Goal: Information Seeking & Learning: Check status

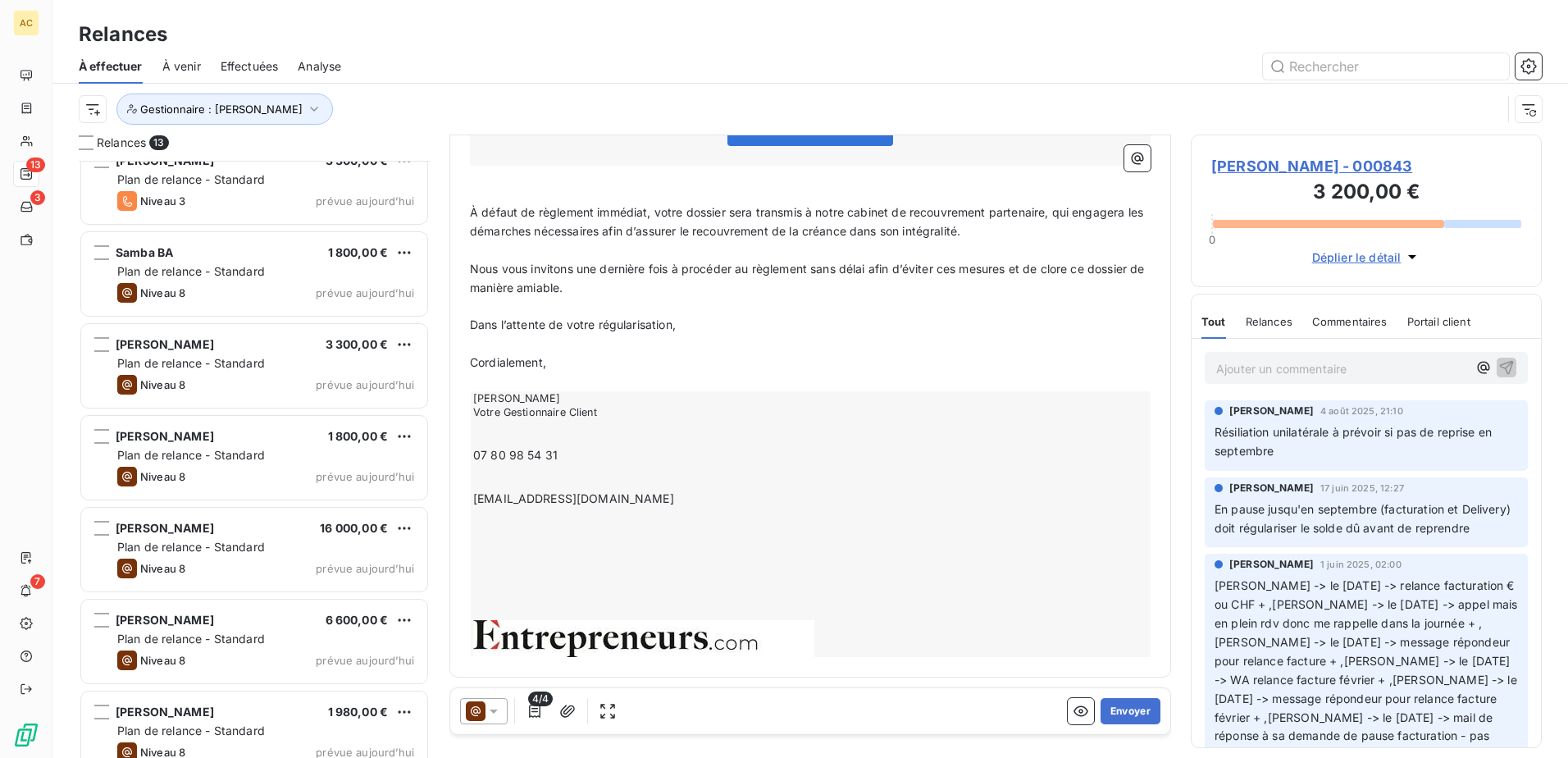
scroll to position [598, 0]
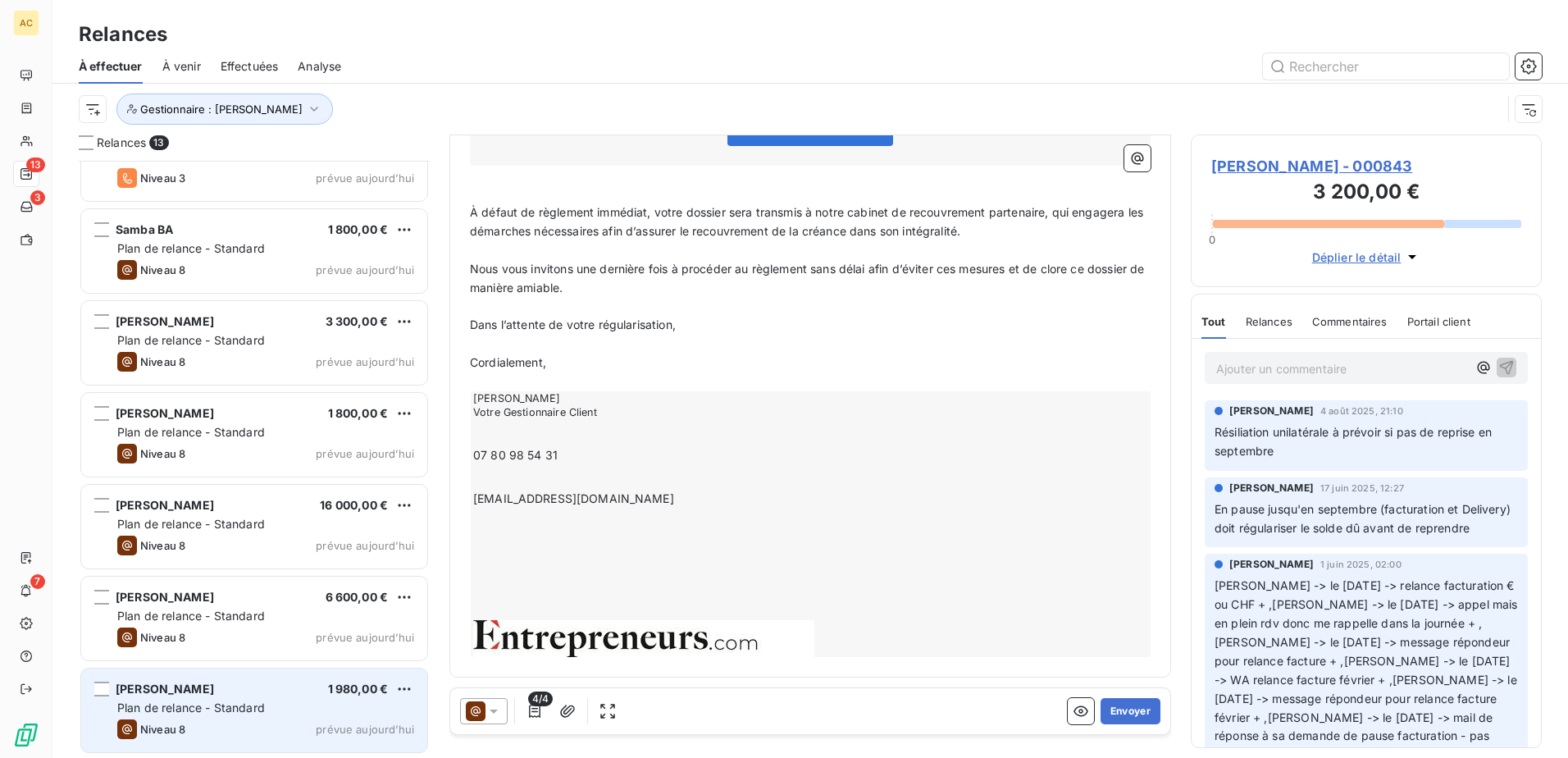
click at [217, 712] on span "Plan de relance - Standard" at bounding box center [191, 708] width 147 height 14
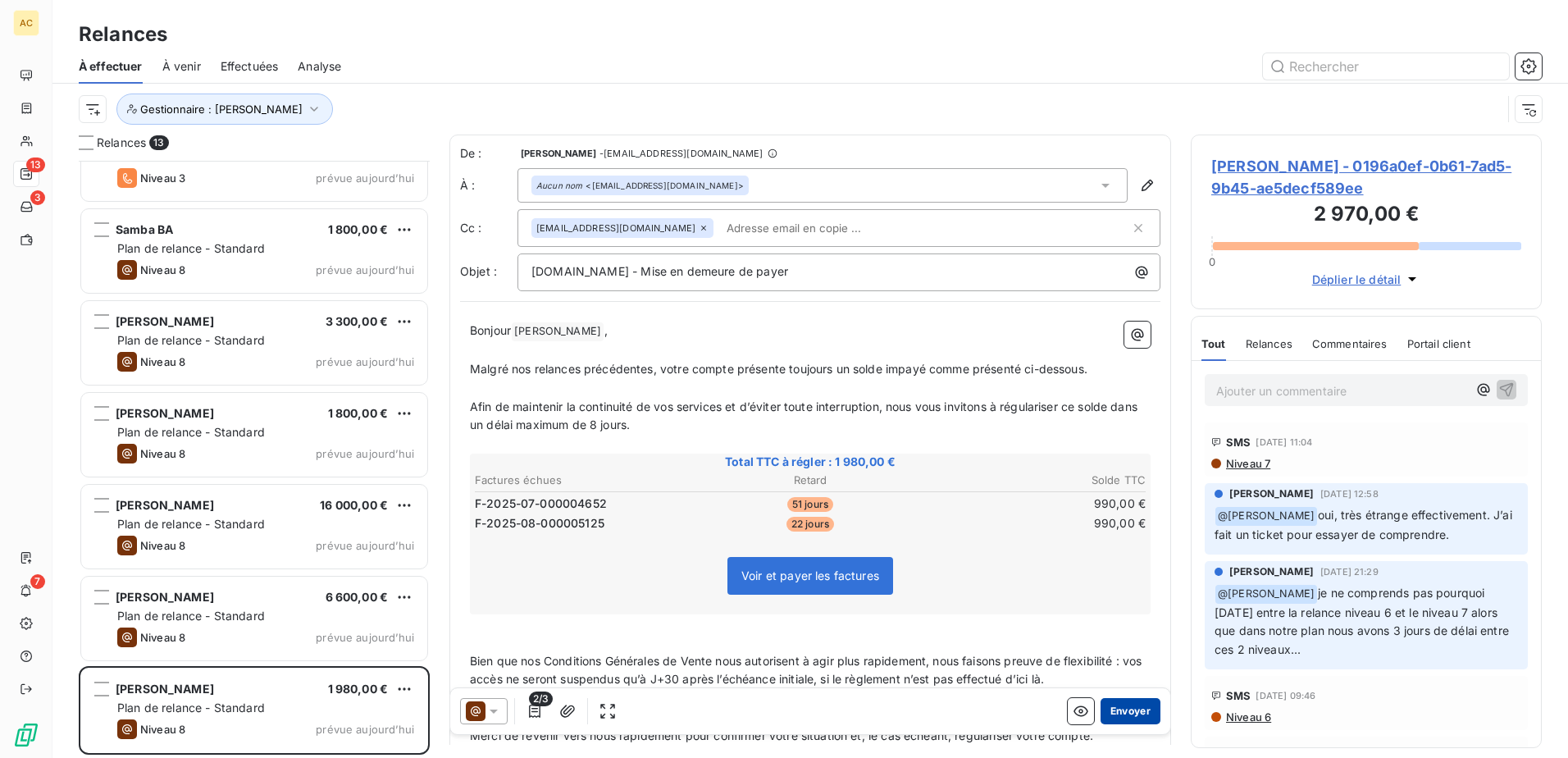
click at [1134, 717] on button "Envoyer" at bounding box center [1130, 711] width 59 height 26
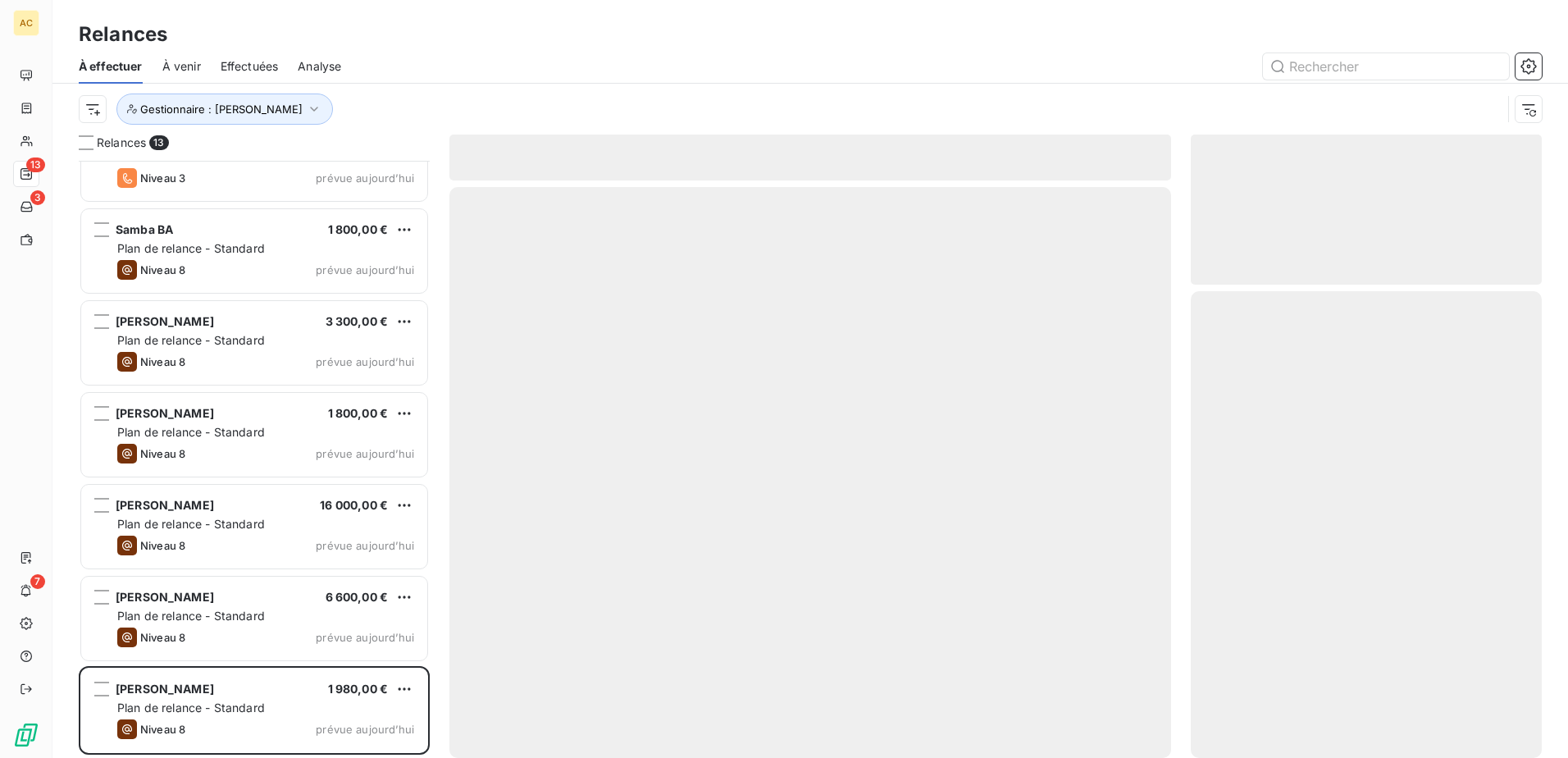
scroll to position [505, 0]
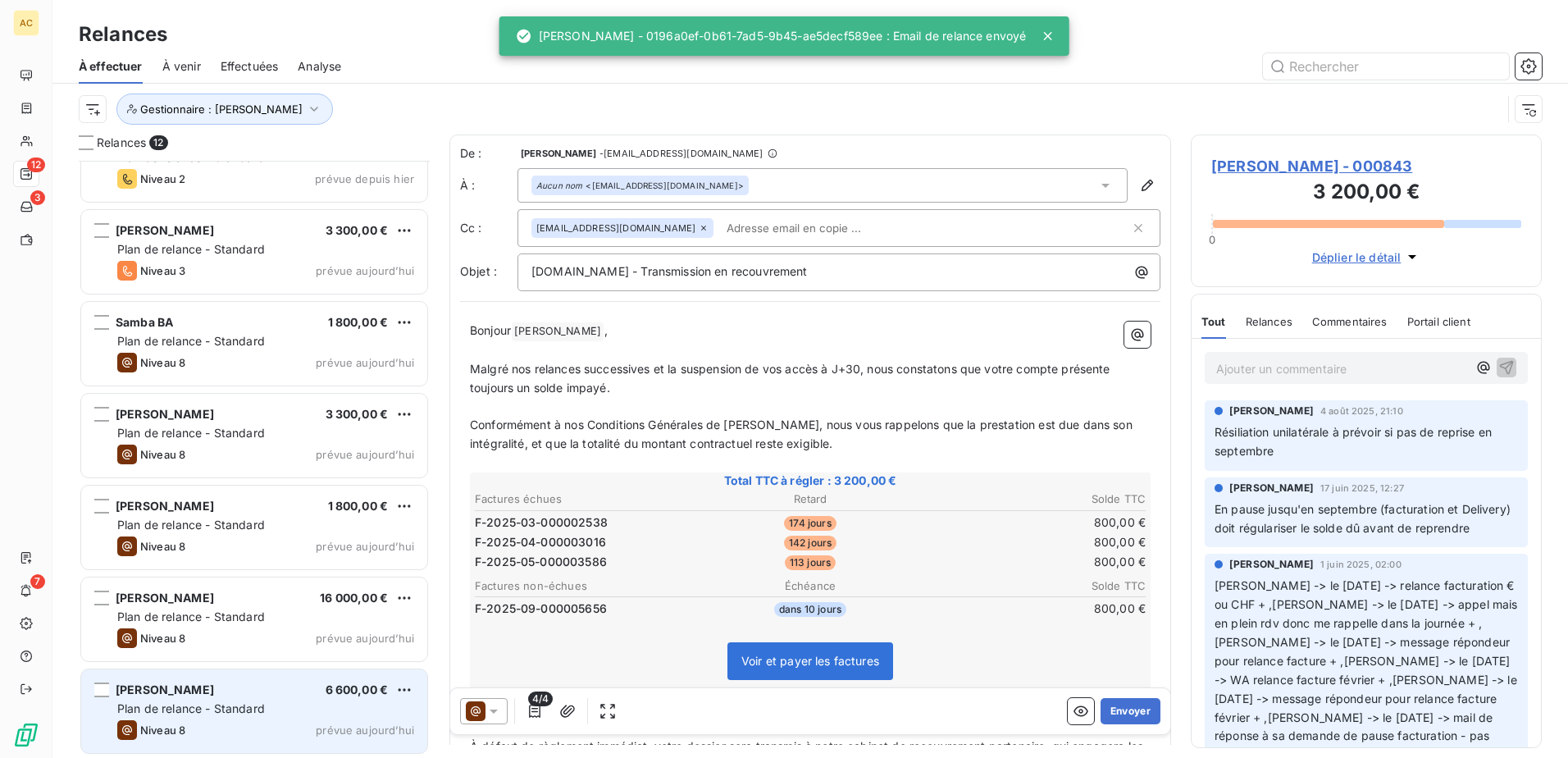
click at [211, 712] on span "Plan de relance - Standard" at bounding box center [191, 708] width 147 height 14
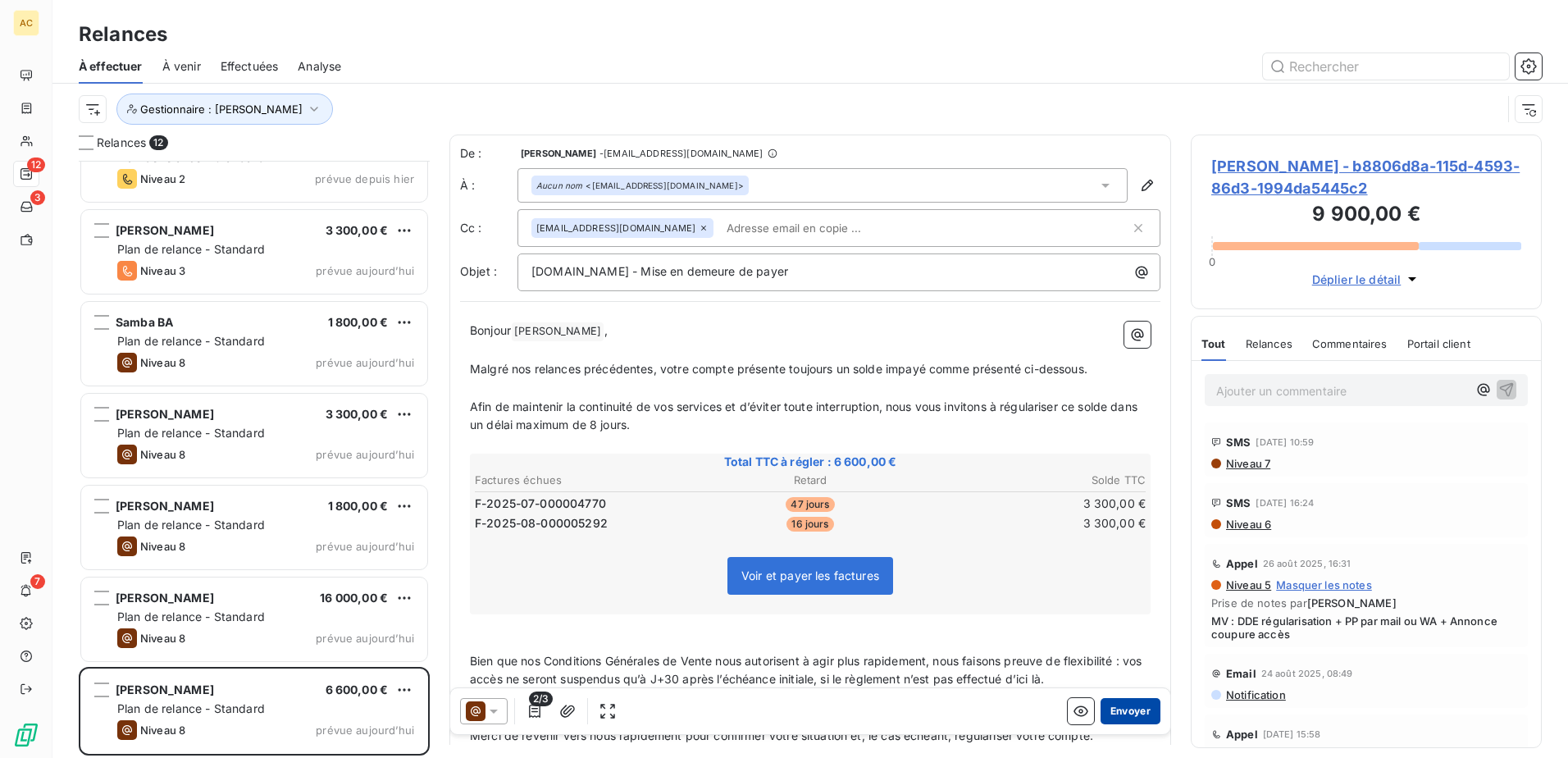
click at [1122, 717] on button "Envoyer" at bounding box center [1130, 711] width 59 height 26
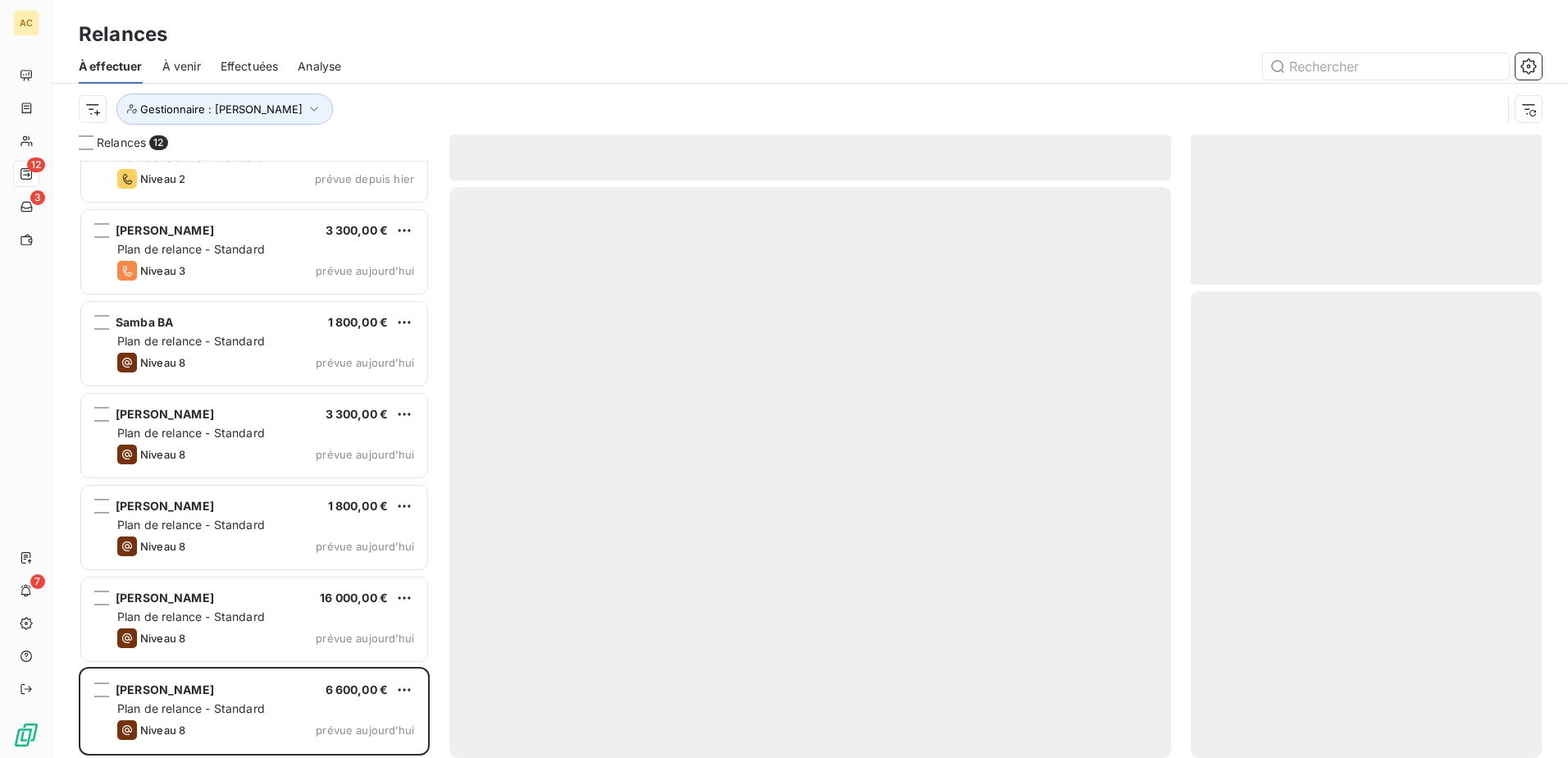
scroll to position [414, 0]
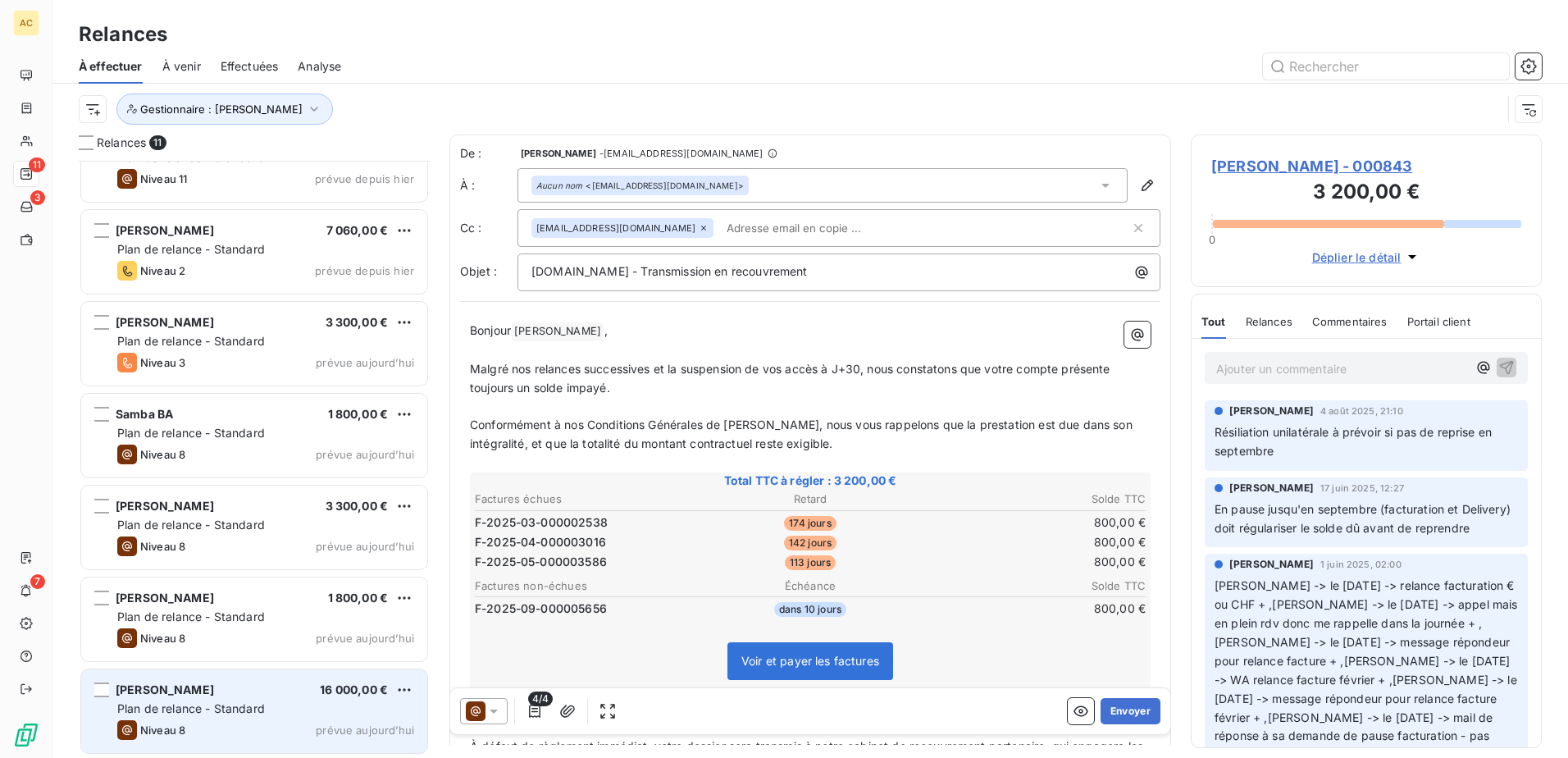
click at [240, 690] on div "[PERSON_NAME] 16 000,00 €" at bounding box center [265, 690] width 297 height 15
click at [253, 696] on div "[PERSON_NAME] 16 000,00 €" at bounding box center [265, 690] width 297 height 15
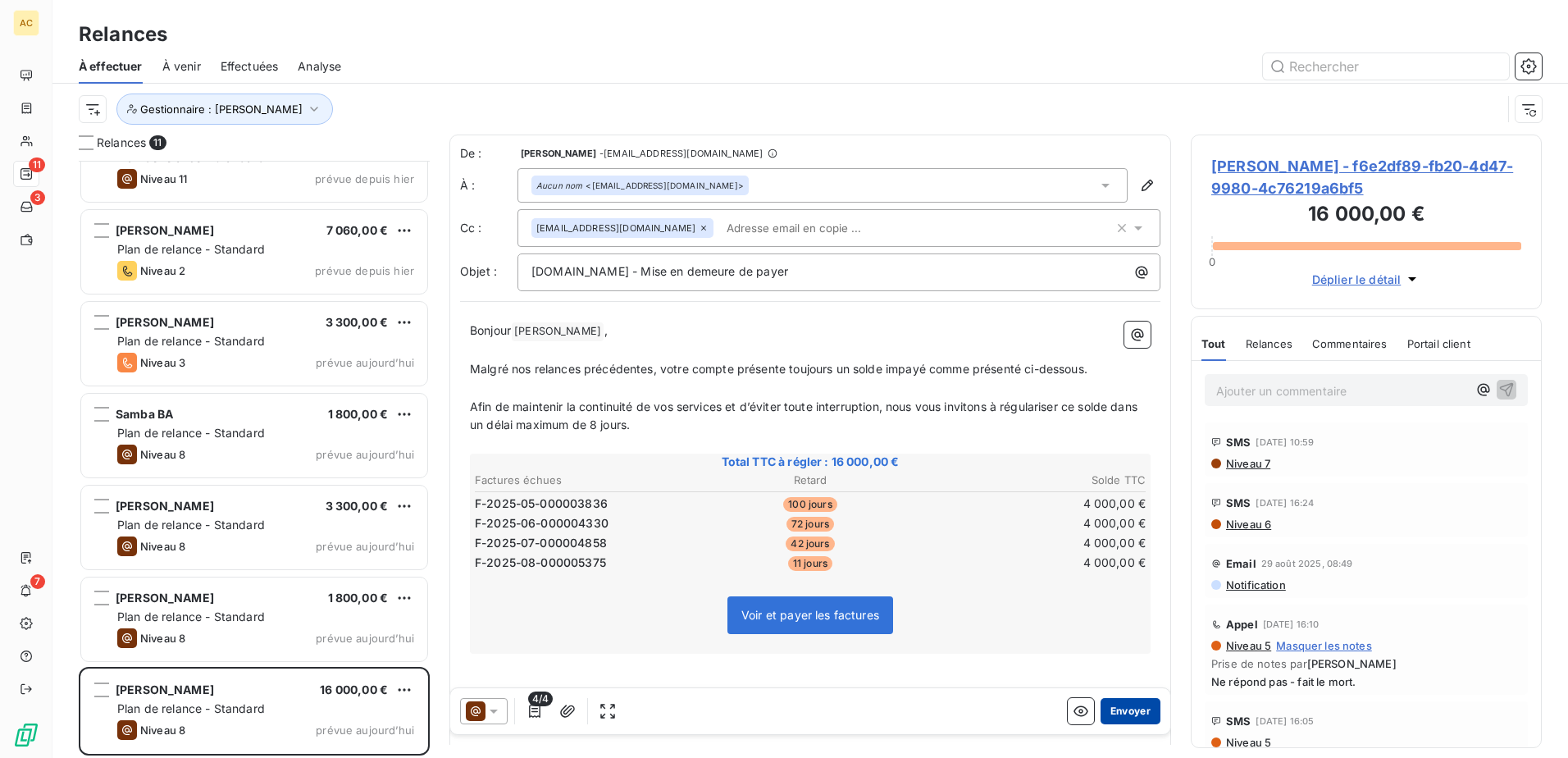
click at [1131, 715] on button "Envoyer" at bounding box center [1130, 711] width 59 height 26
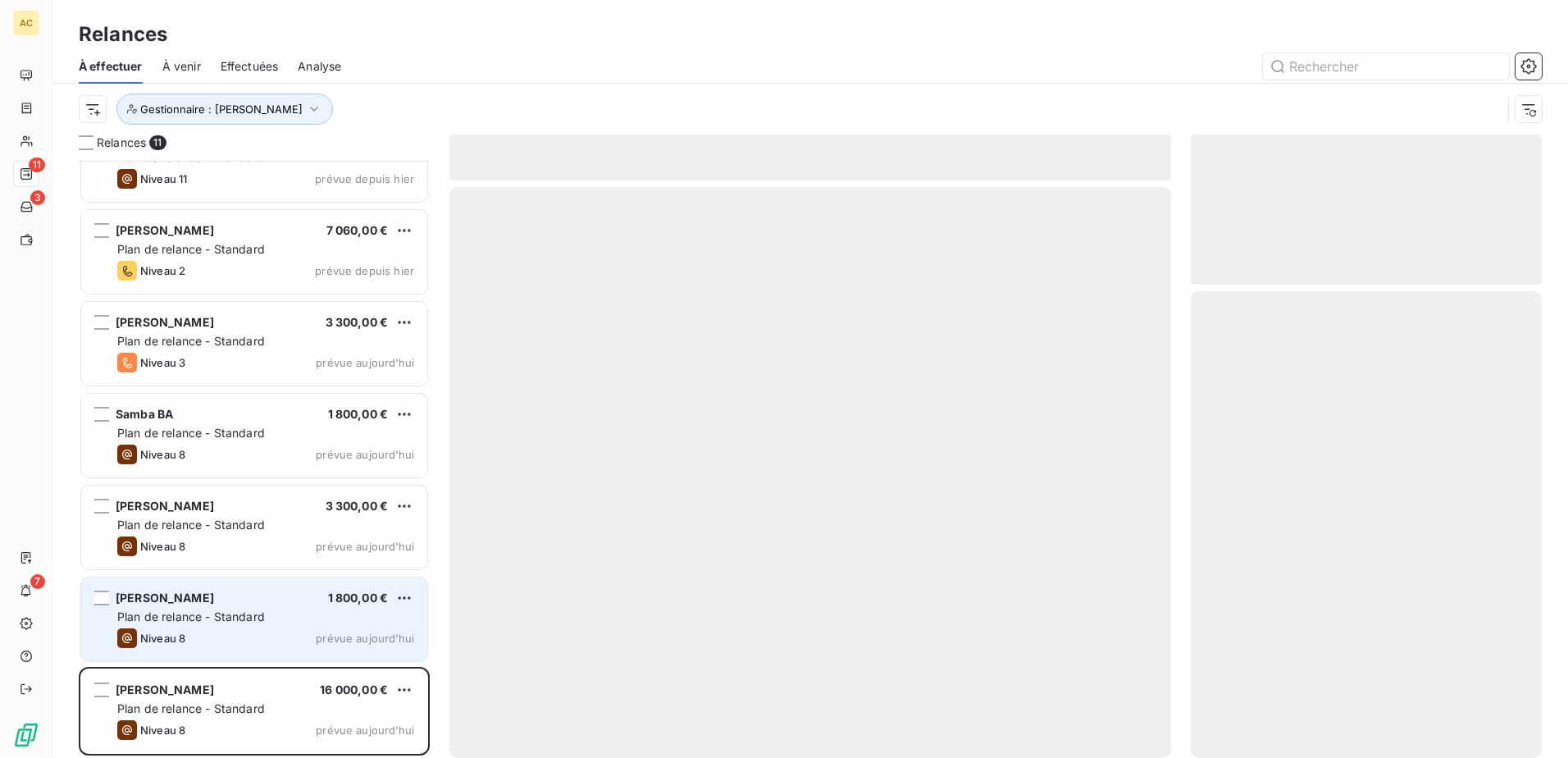
scroll to position [322, 0]
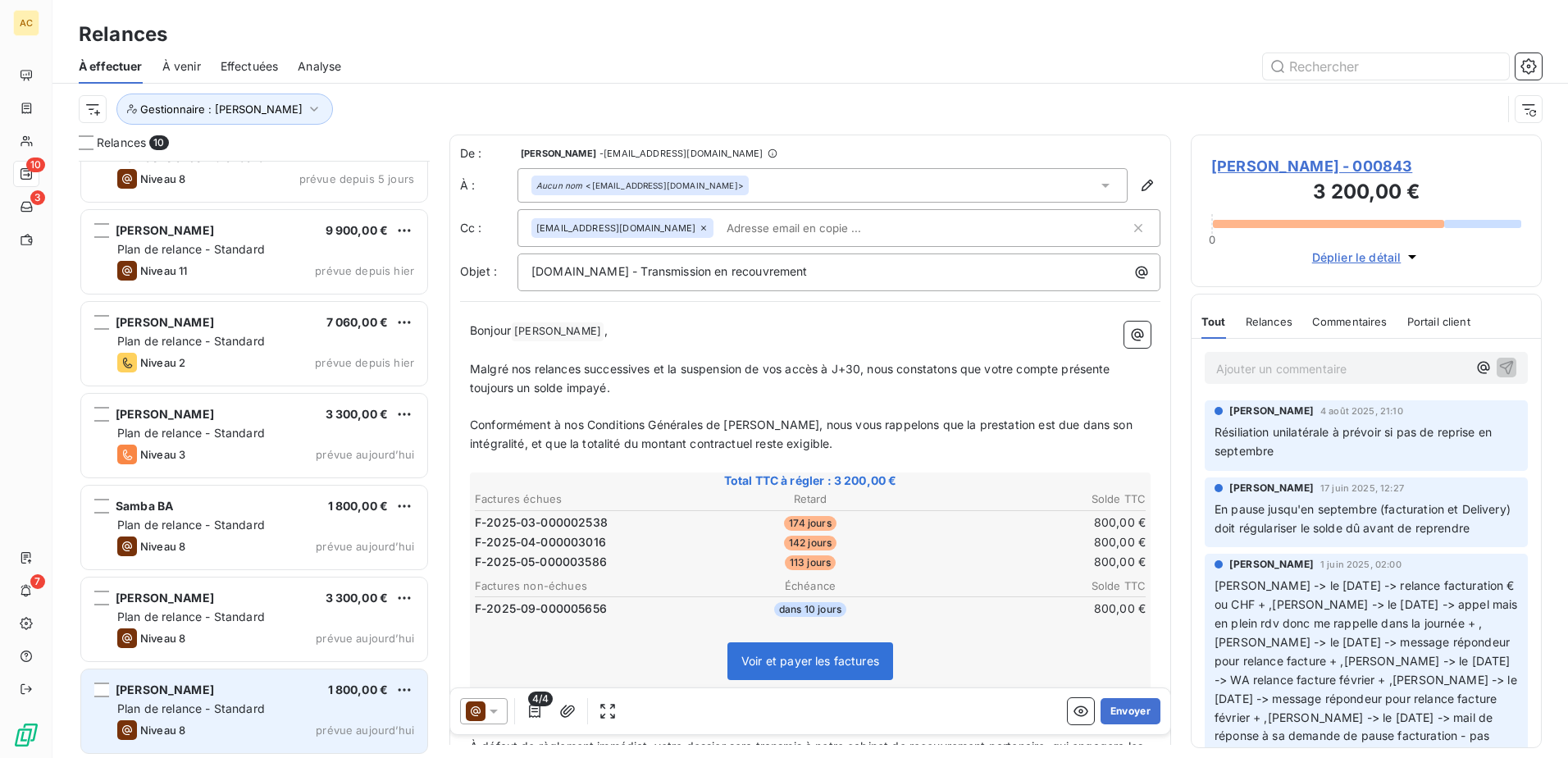
click at [245, 704] on span "Plan de relance - Standard" at bounding box center [191, 708] width 147 height 14
click at [178, 709] on span "Plan de relance - Standard" at bounding box center [191, 708] width 147 height 14
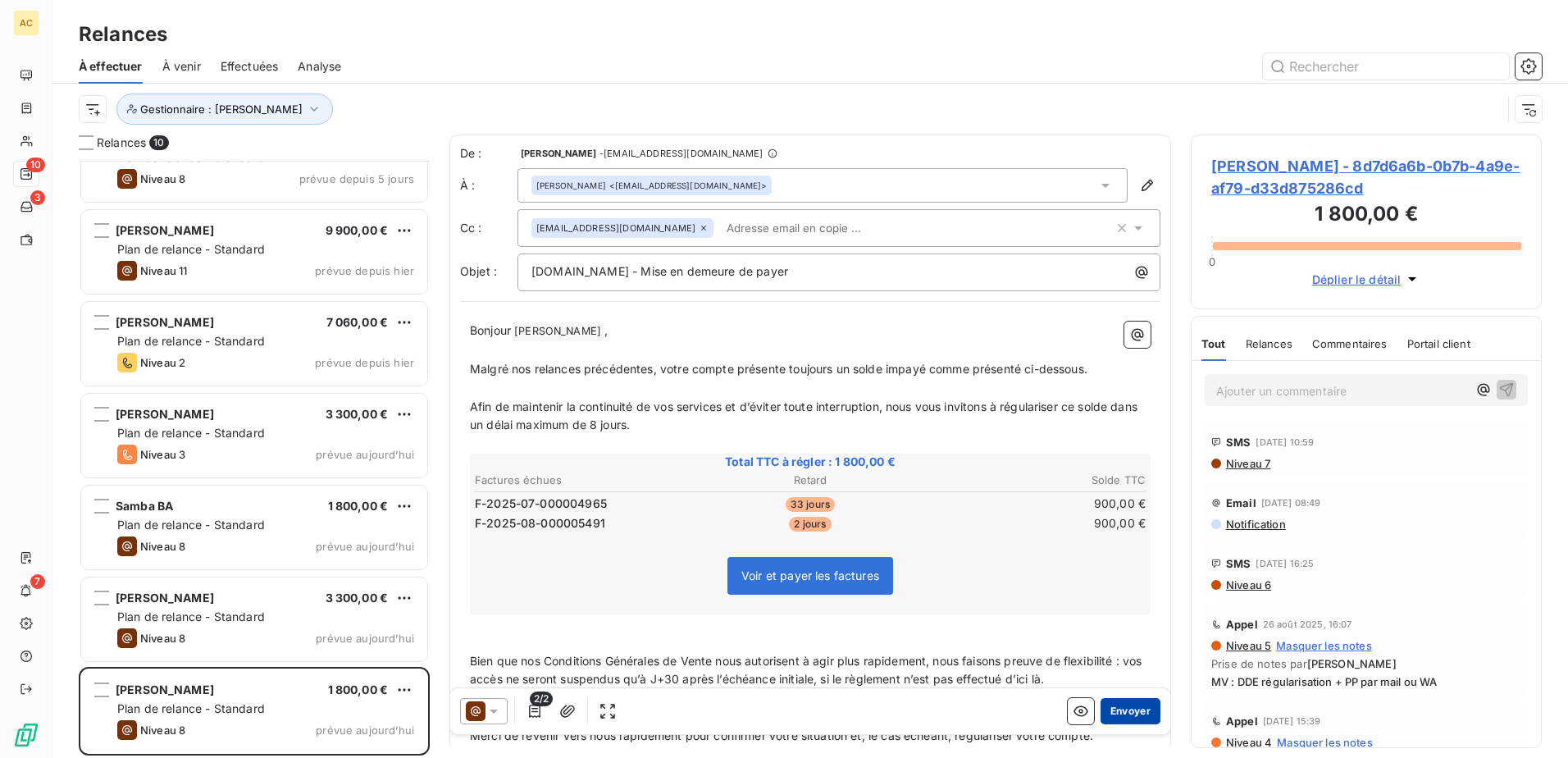
click at [1122, 711] on button "Envoyer" at bounding box center [1130, 711] width 59 height 26
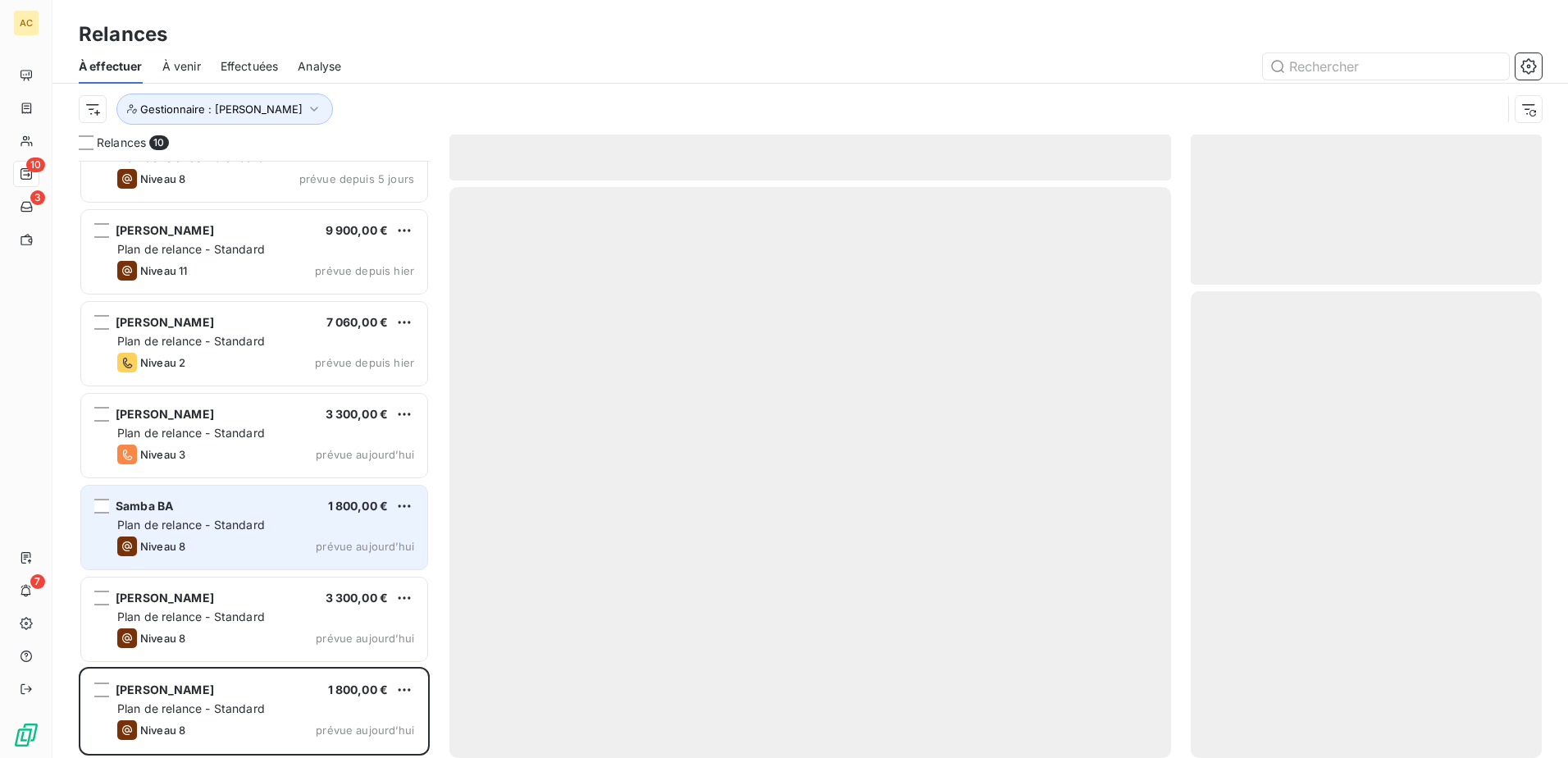
scroll to position [229, 0]
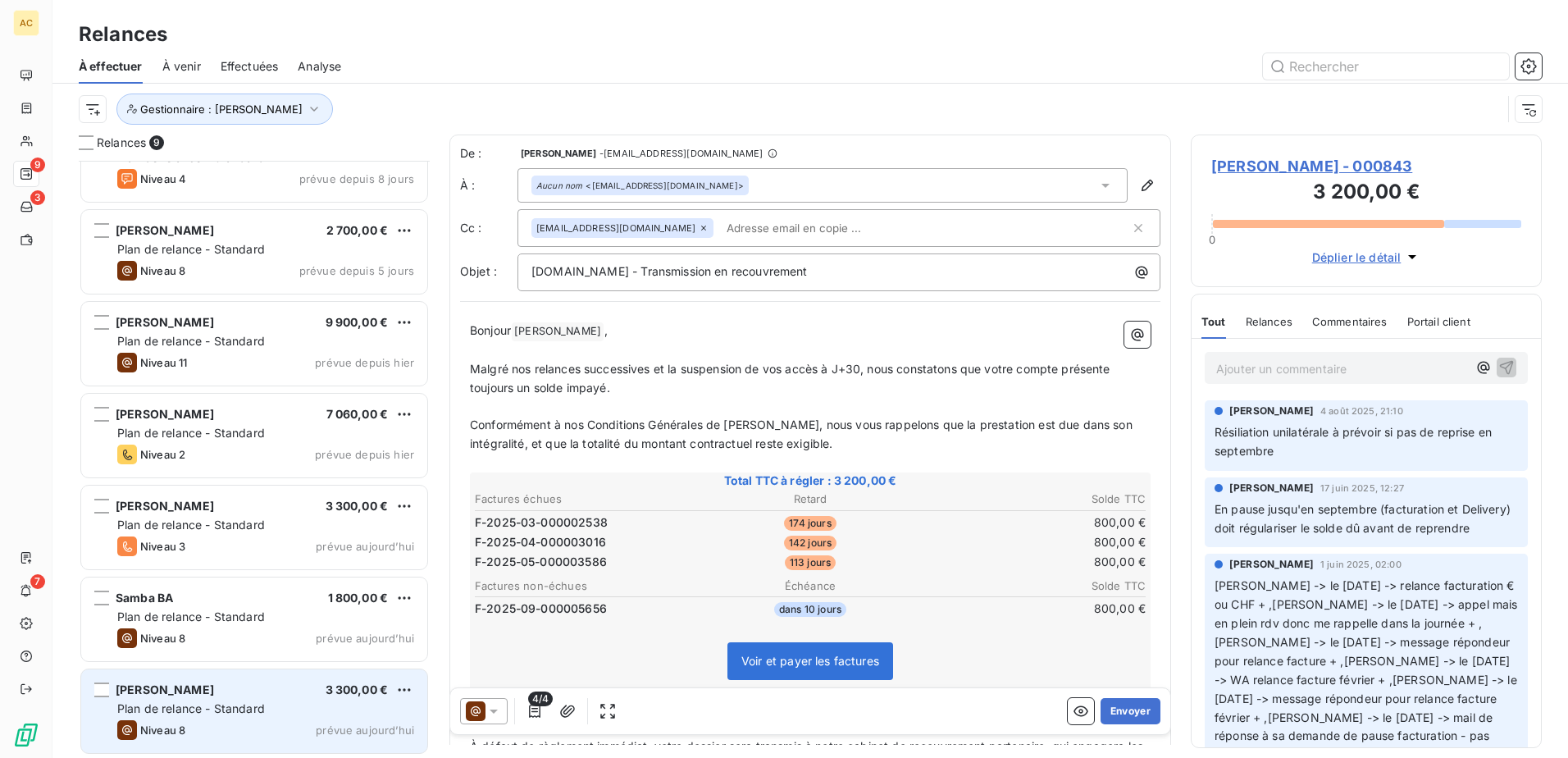
click at [201, 711] on span "Plan de relance - Standard" at bounding box center [191, 708] width 147 height 14
click at [211, 706] on span "Plan de relance - Standard" at bounding box center [191, 708] width 147 height 14
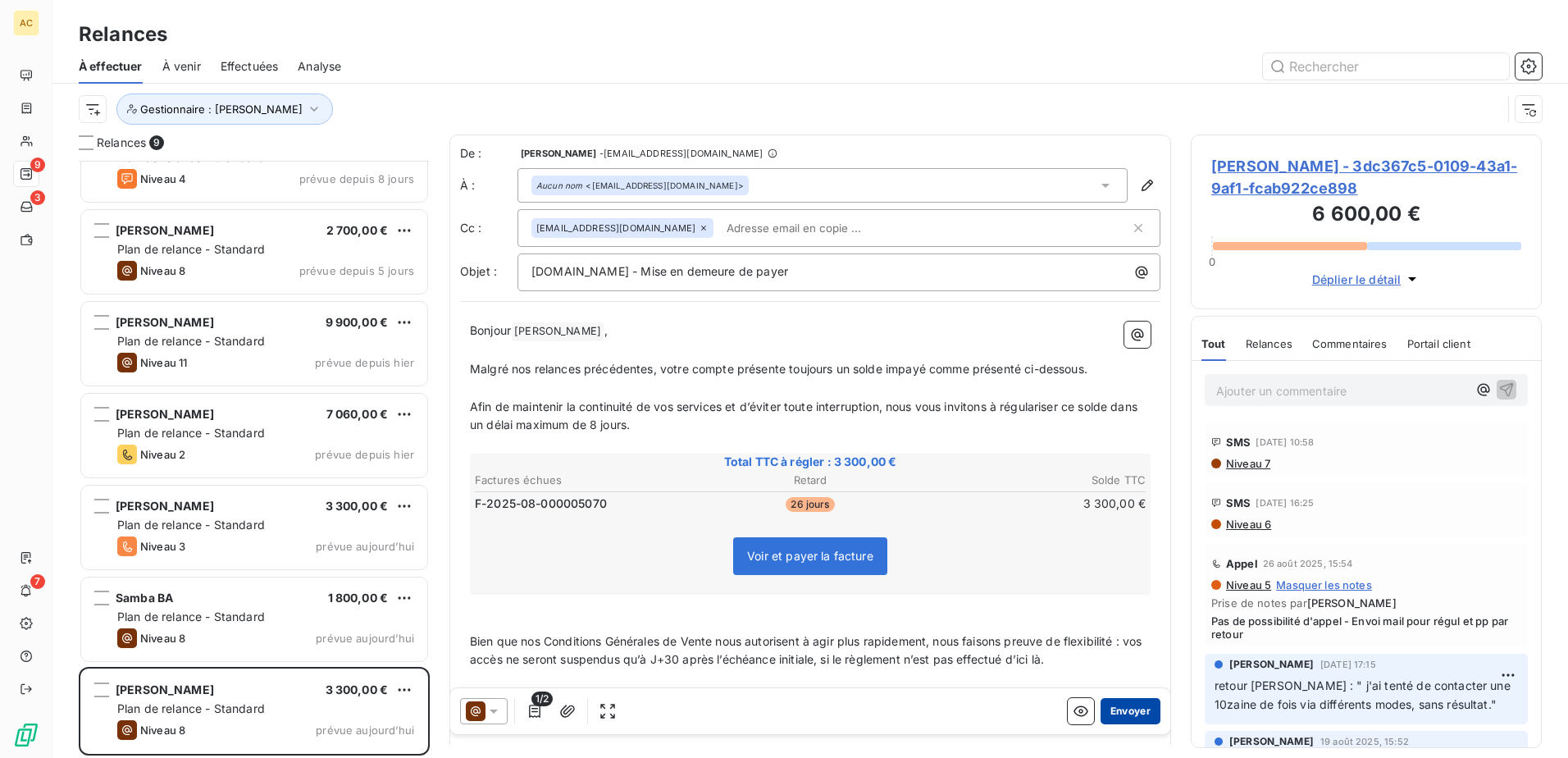
click at [1107, 711] on button "Envoyer" at bounding box center [1130, 711] width 59 height 26
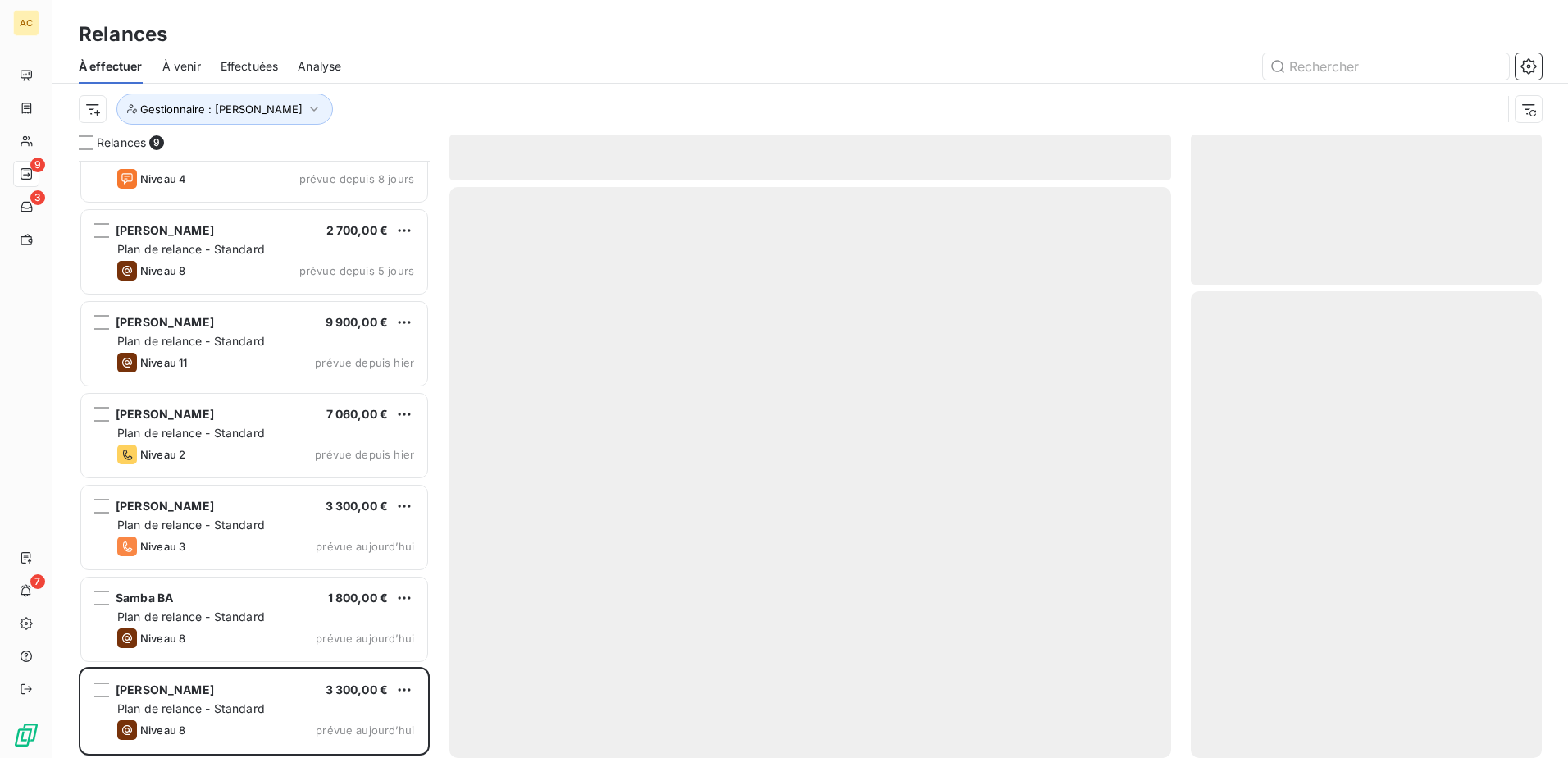
scroll to position [138, 0]
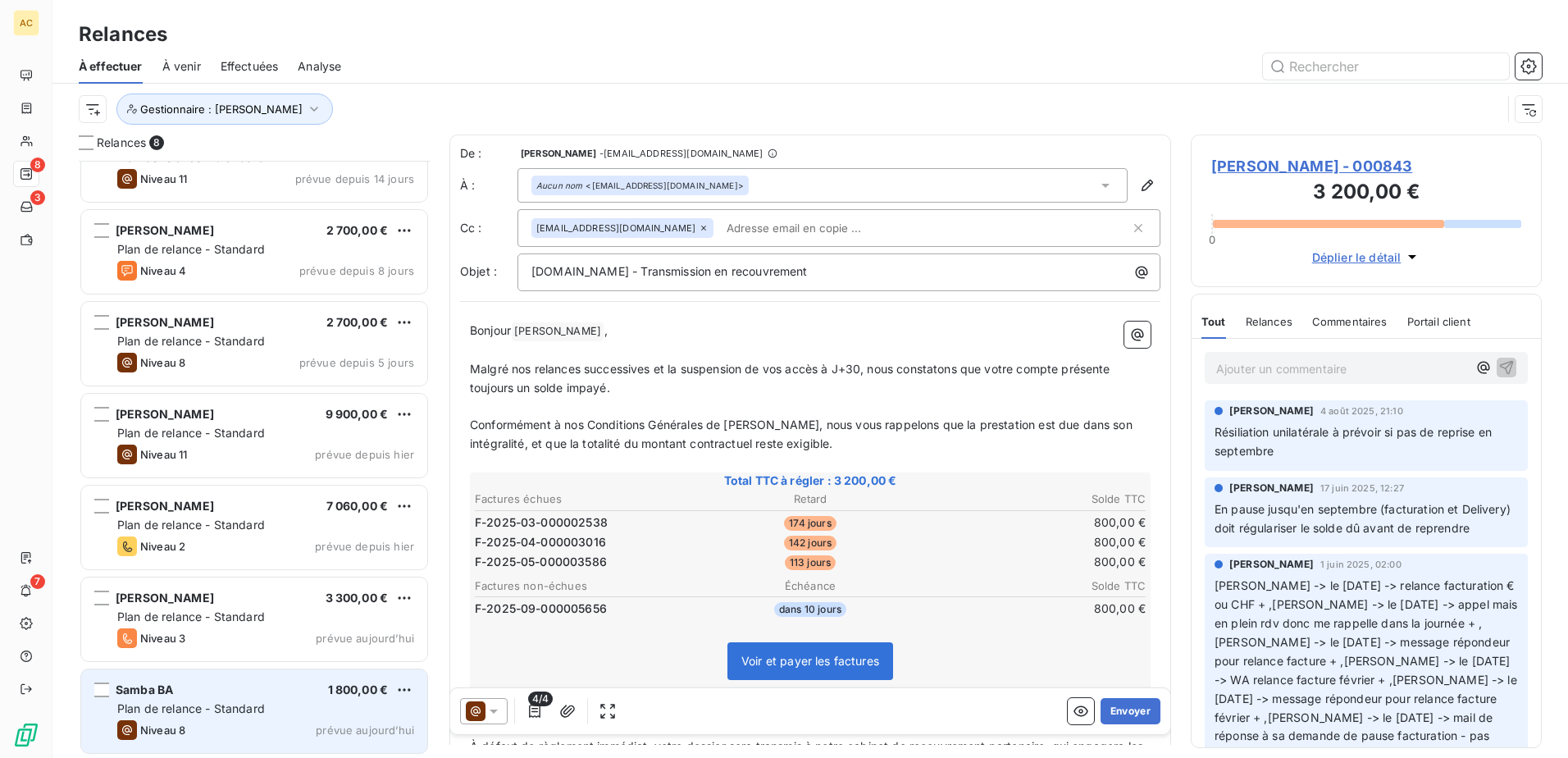
click at [195, 692] on div "Samba BA 1 800,00 €" at bounding box center [265, 690] width 297 height 15
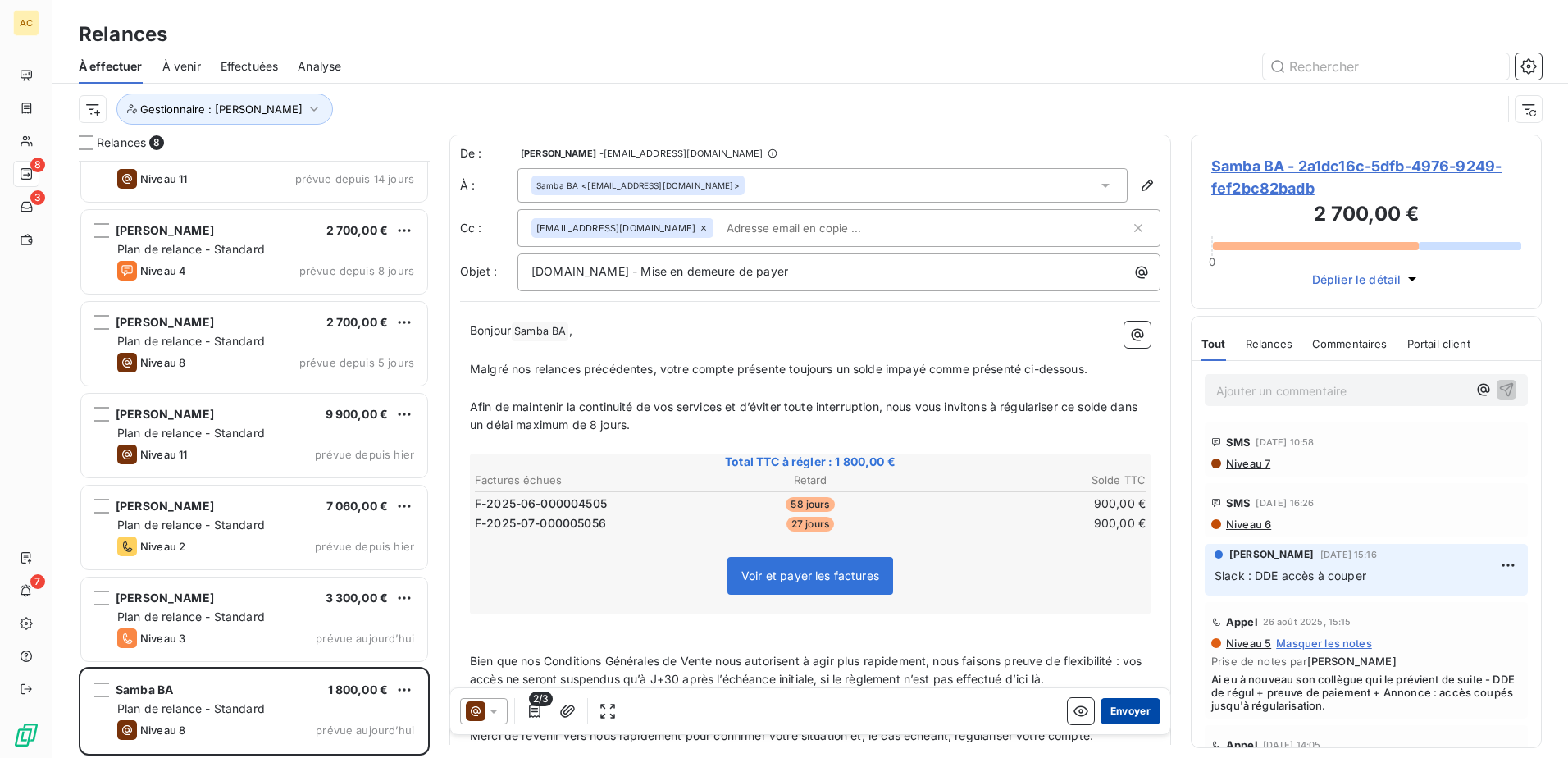
click at [1110, 715] on button "Envoyer" at bounding box center [1130, 711] width 59 height 26
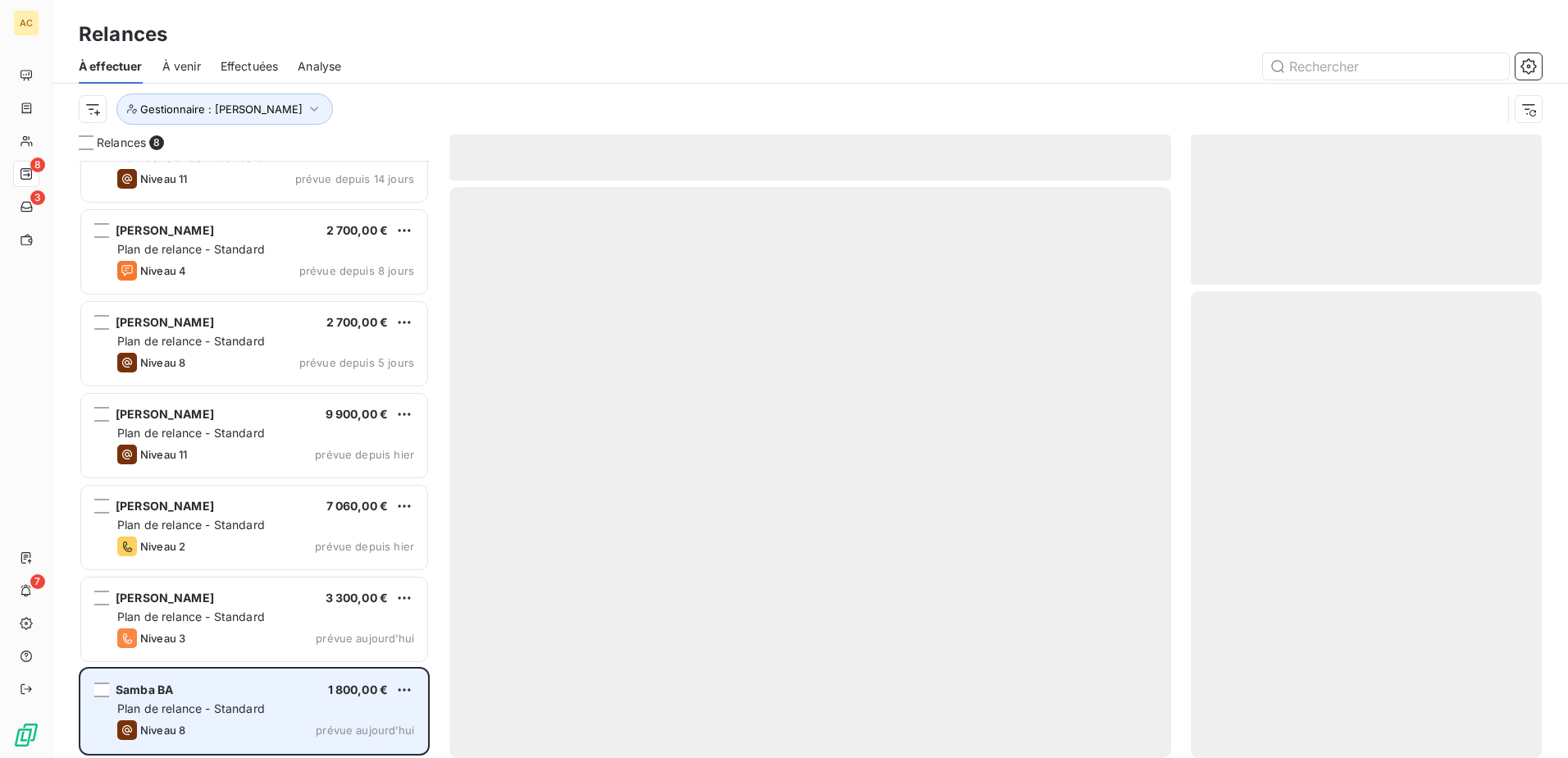
scroll to position [46, 0]
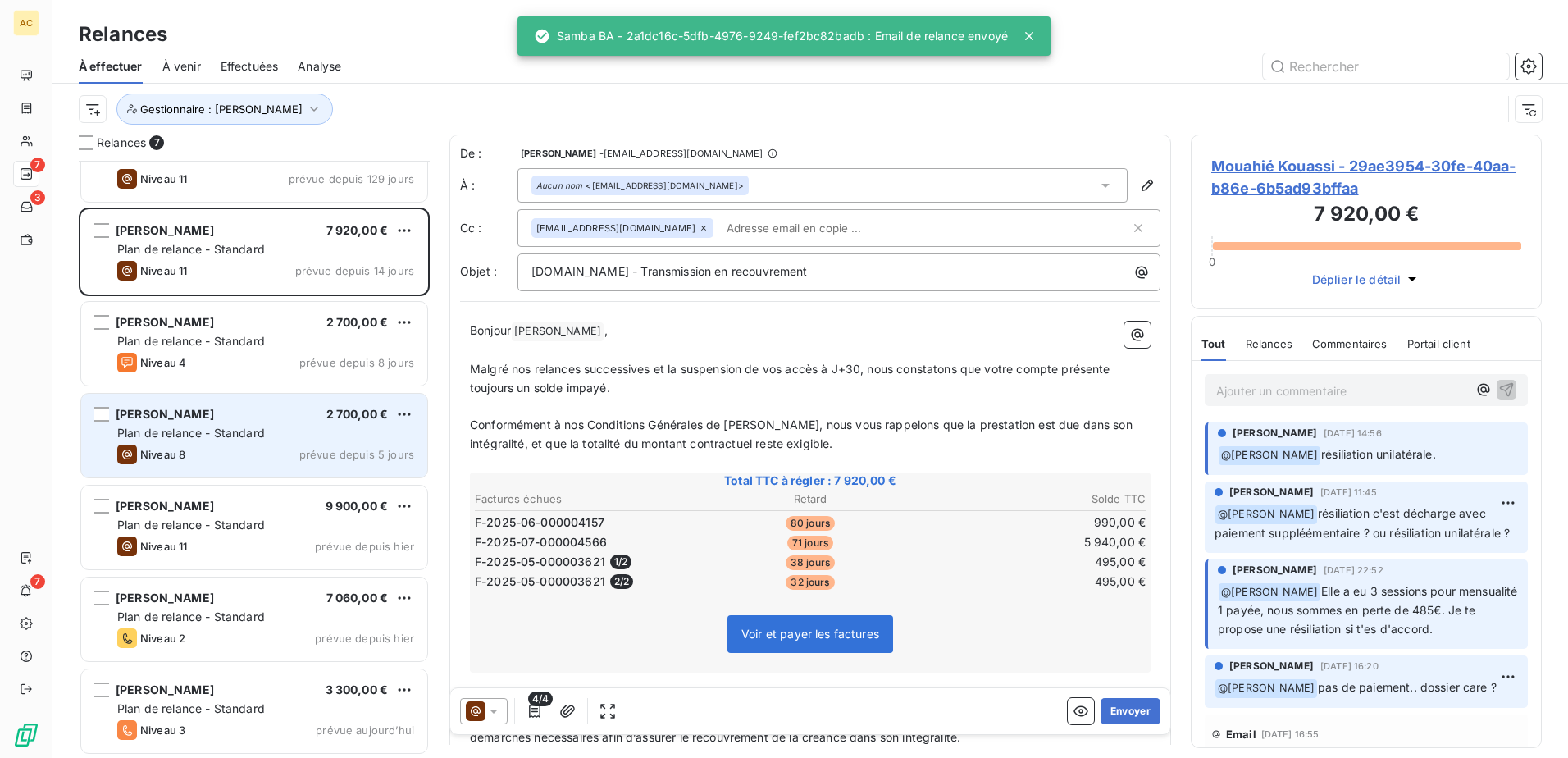
click at [232, 438] on span "Plan de relance - Standard" at bounding box center [191, 433] width 147 height 14
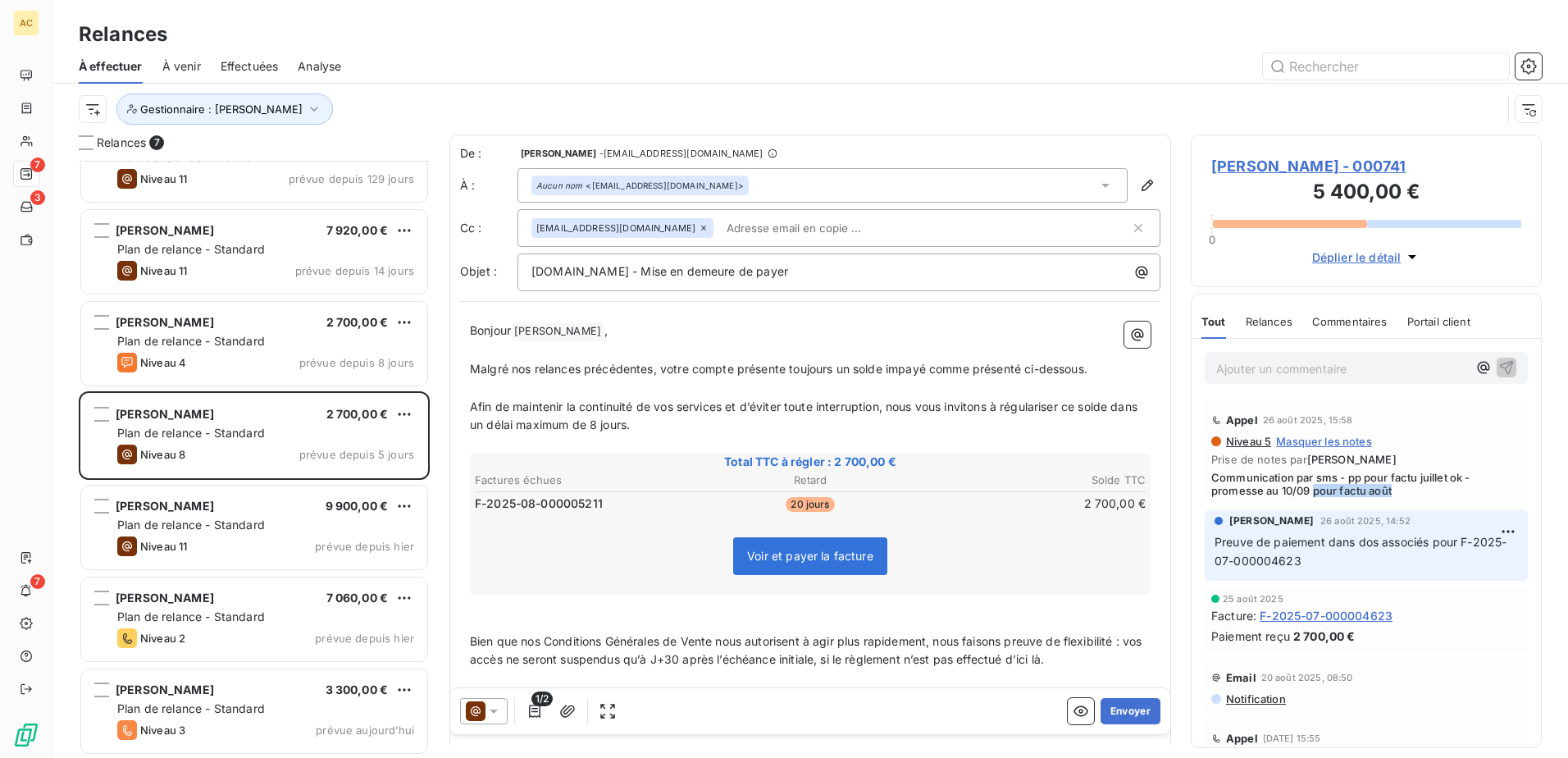
drag, startPoint x: 1313, startPoint y: 493, endPoint x: 1392, endPoint y: 493, distance: 79.0
click at [1392, 493] on span "Communication par sms - pp pour factu juillet ok - promesse au 10/09 pour factu…" at bounding box center [1366, 484] width 310 height 26
click at [1394, 497] on span "Communication par sms - pp pour factu juillet ok - promesse au 10/09 pour factu…" at bounding box center [1366, 484] width 310 height 26
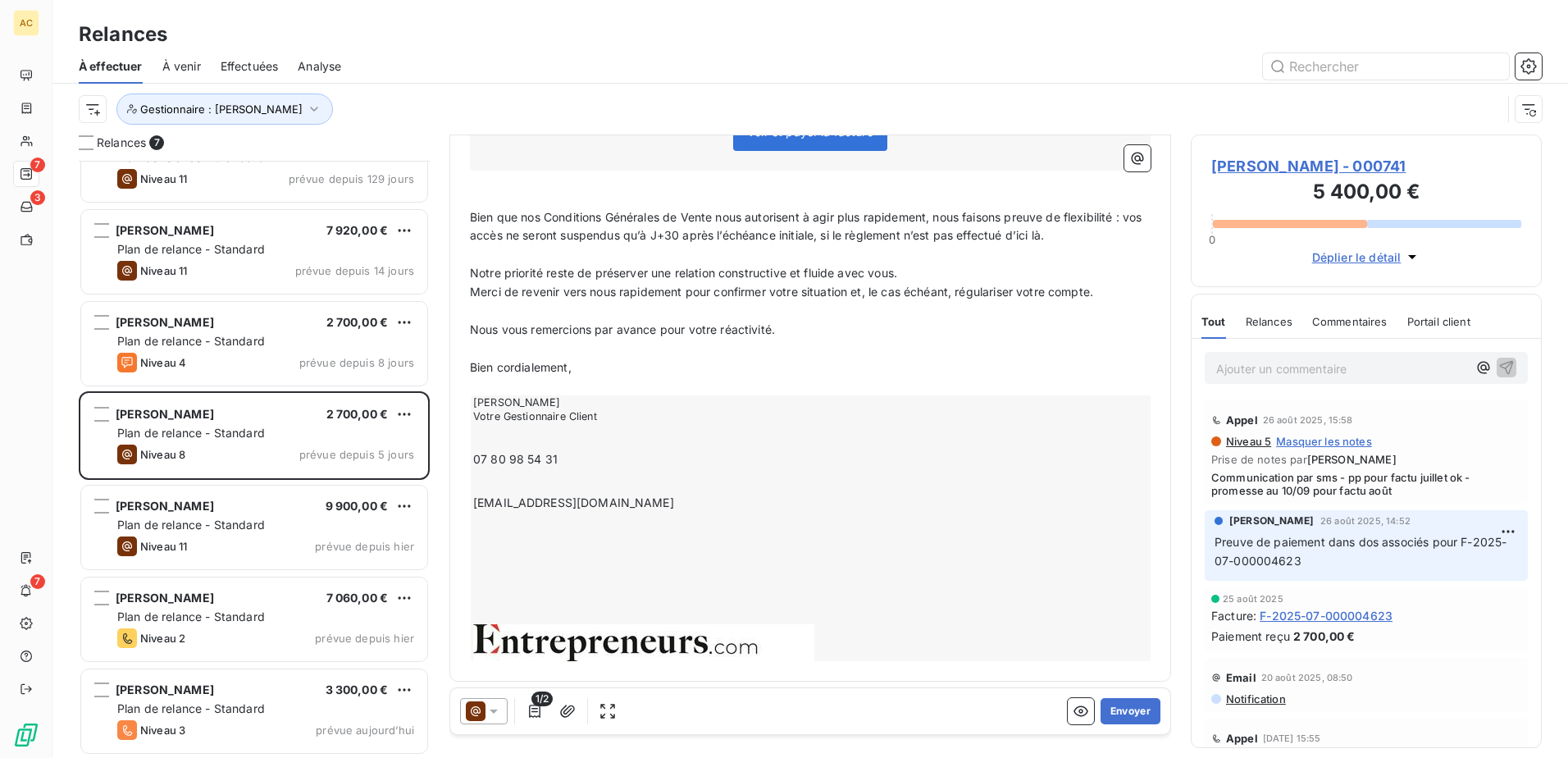
scroll to position [429, 0]
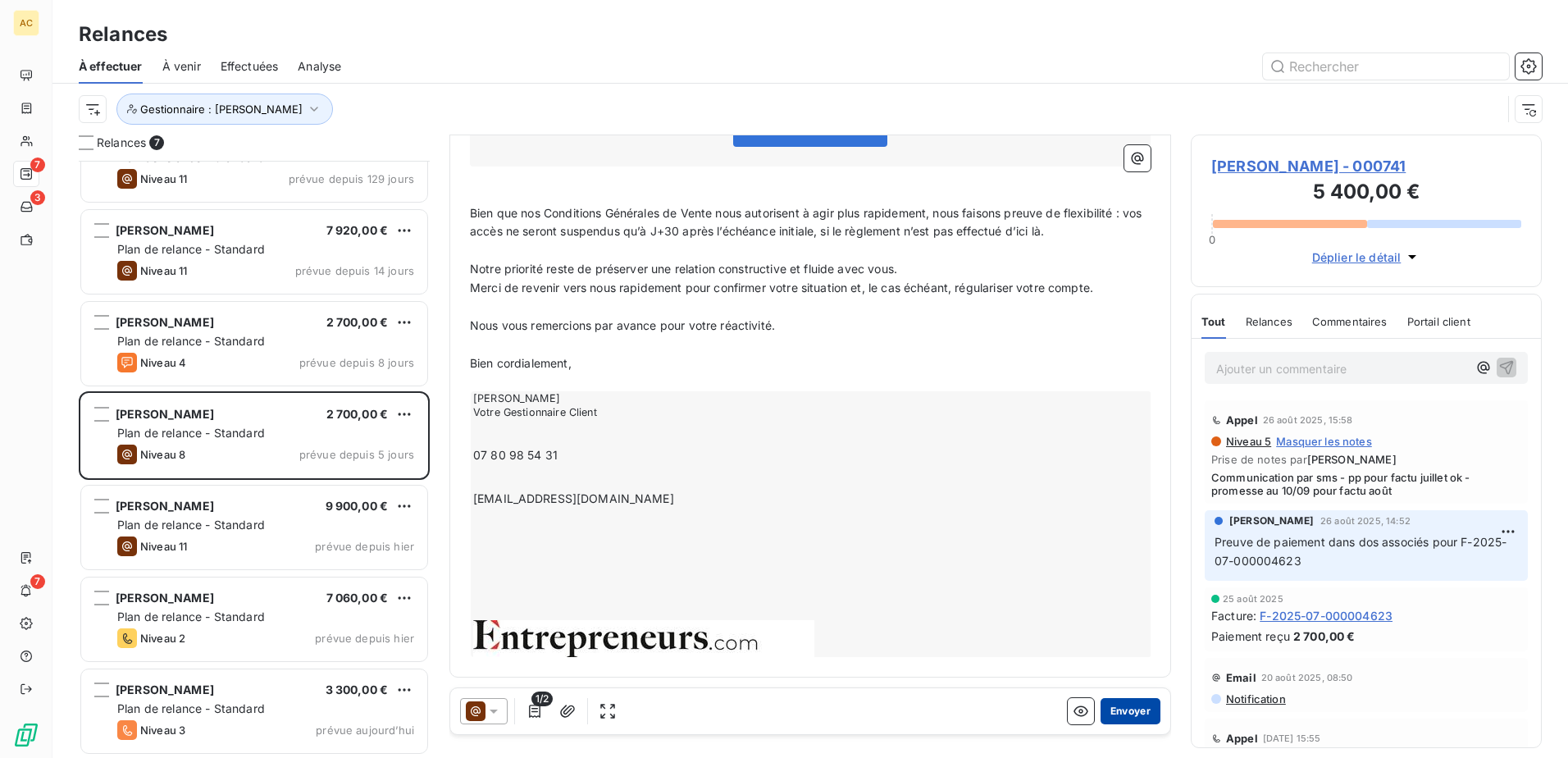
click at [1124, 712] on button "Envoyer" at bounding box center [1130, 711] width 59 height 26
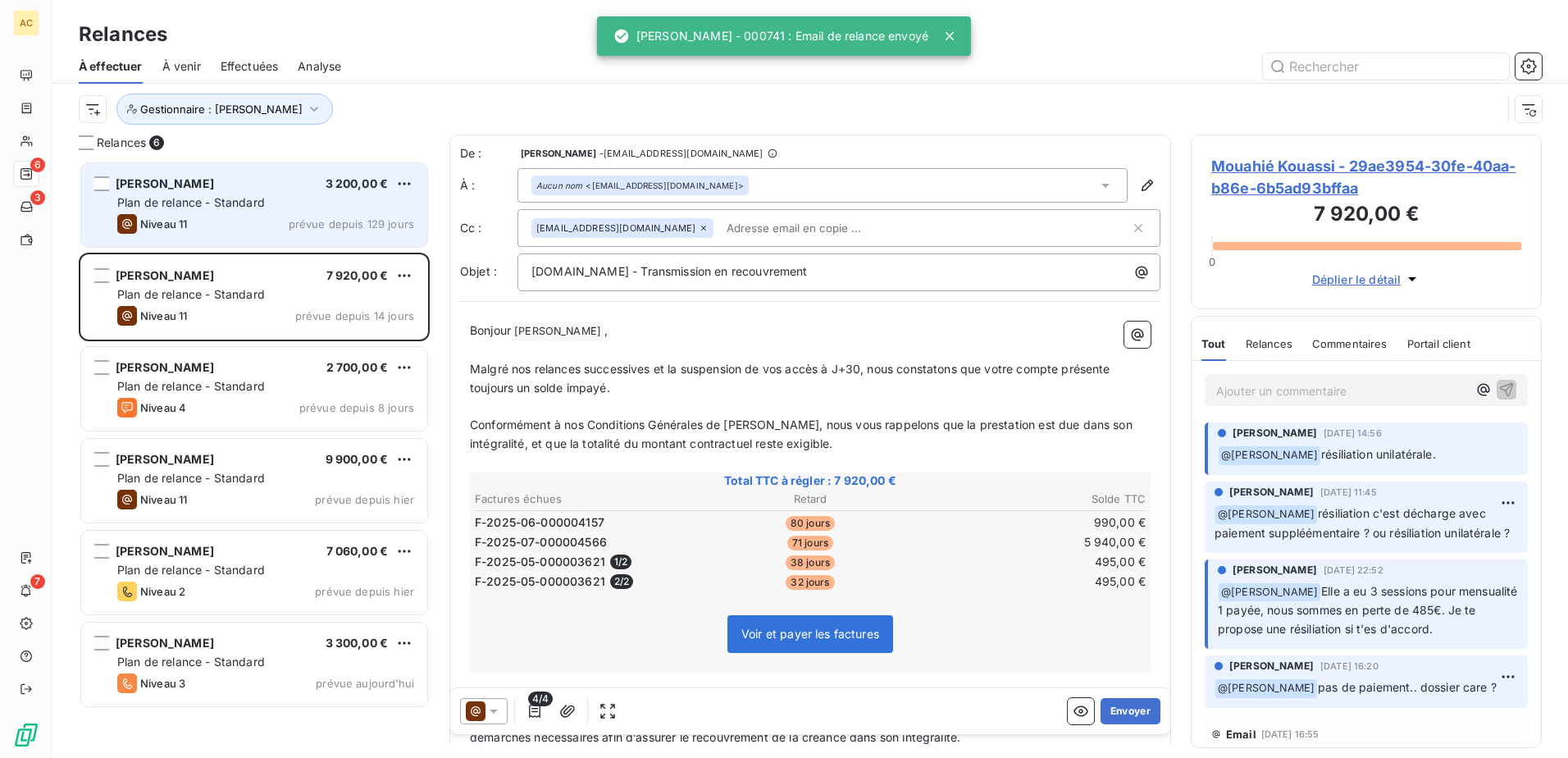
click at [278, 231] on div "Niveau 11 prévue depuis 129 jours" at bounding box center [265, 223] width 297 height 20
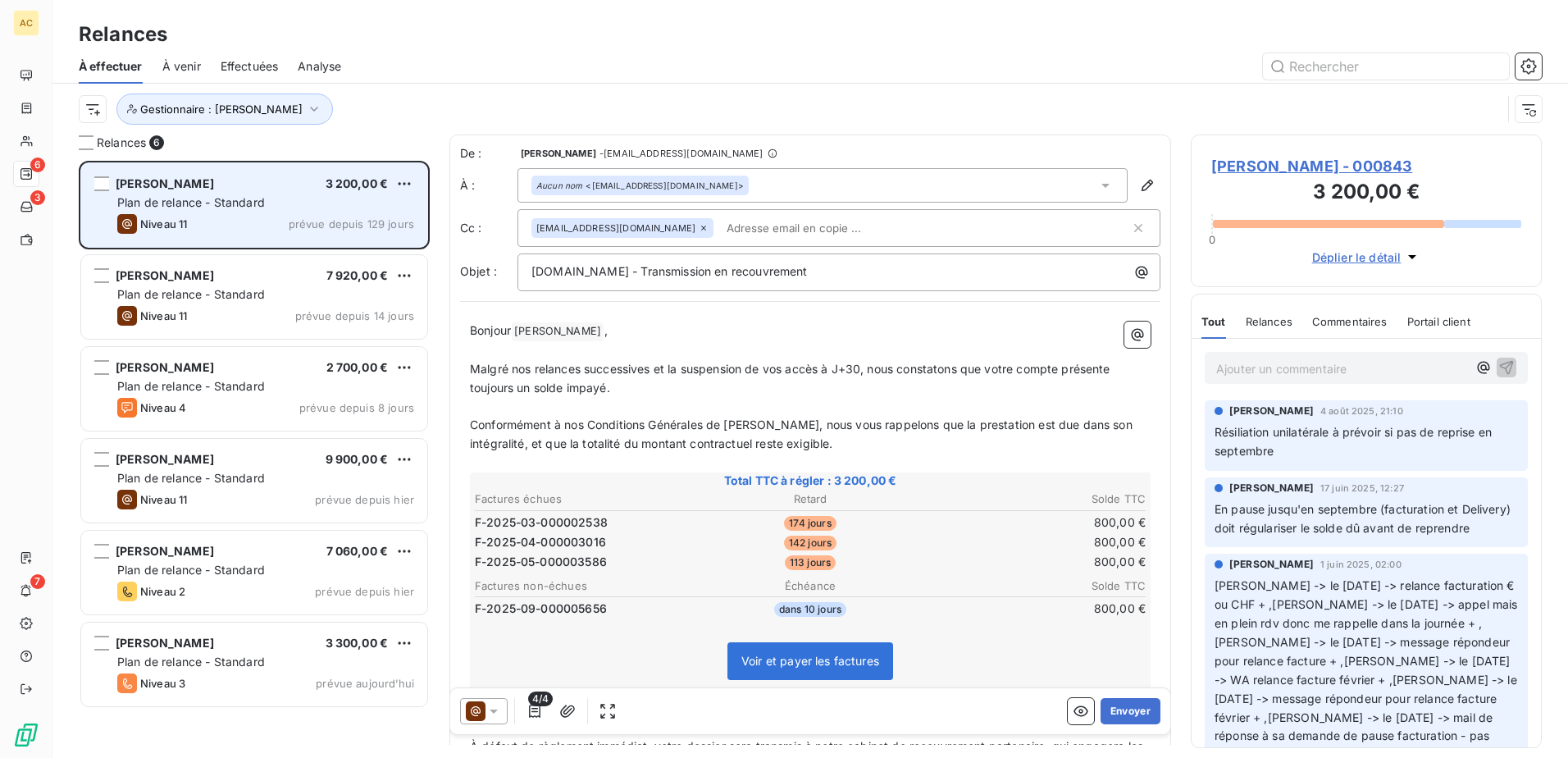
click at [282, 225] on div "Niveau 11 prévue depuis 129 jours" at bounding box center [265, 223] width 297 height 20
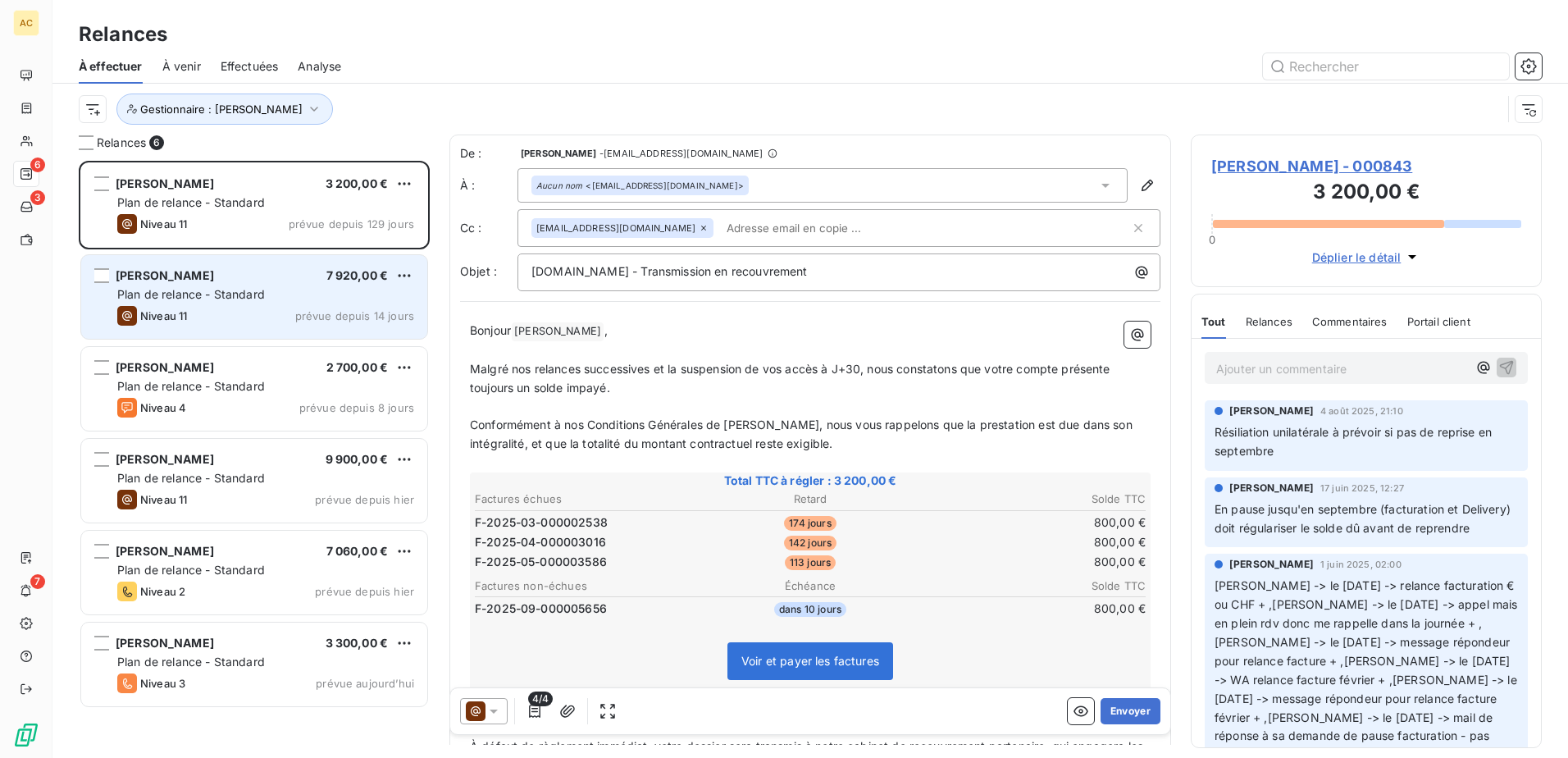
click at [247, 296] on span "Plan de relance - Standard" at bounding box center [191, 294] width 147 height 14
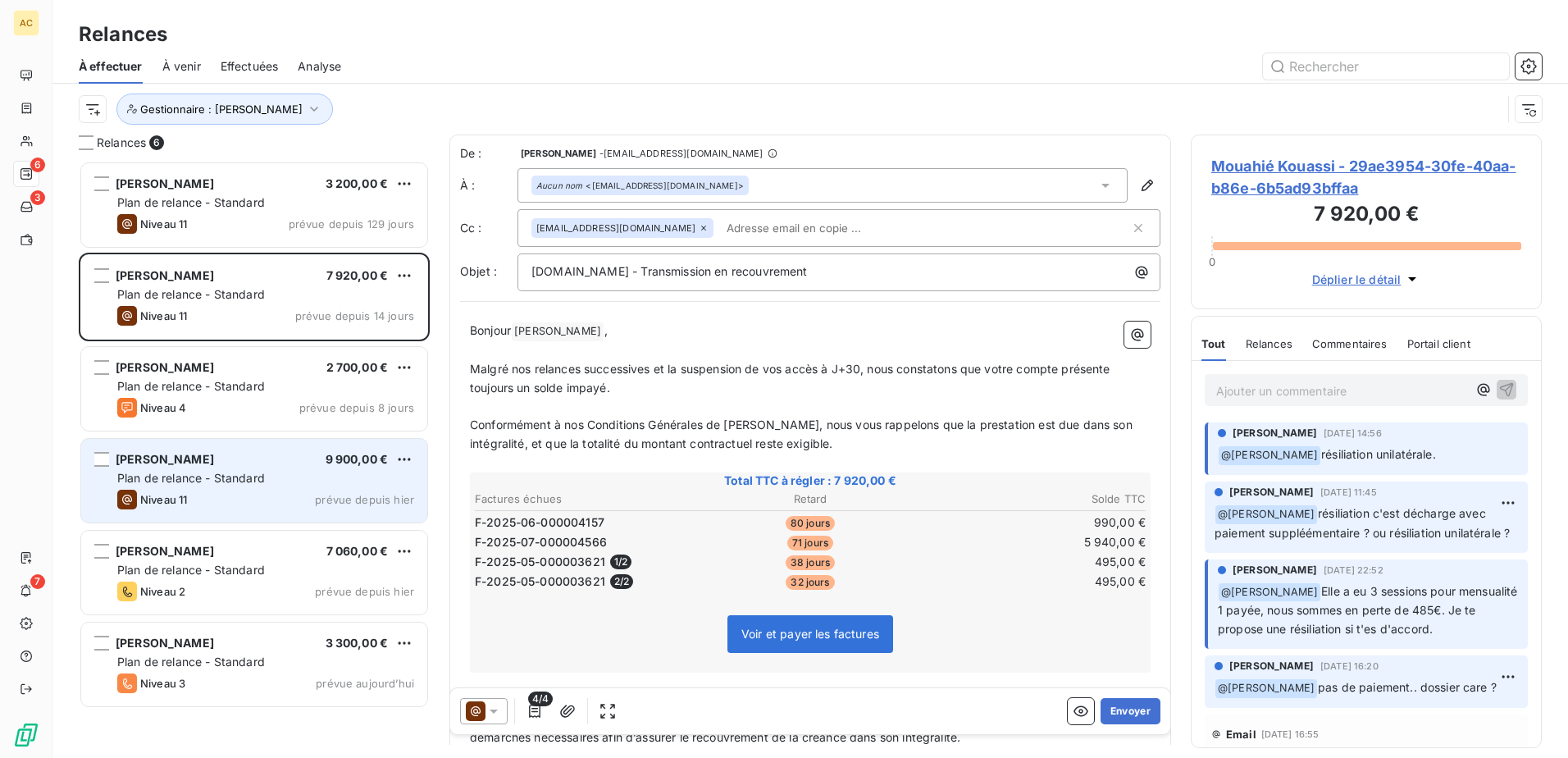
click at [223, 489] on div "[PERSON_NAME] 9 900,00 € Plan de relance - Standard Niveau 11 prévue depuis [DA…" at bounding box center [253, 480] width 346 height 84
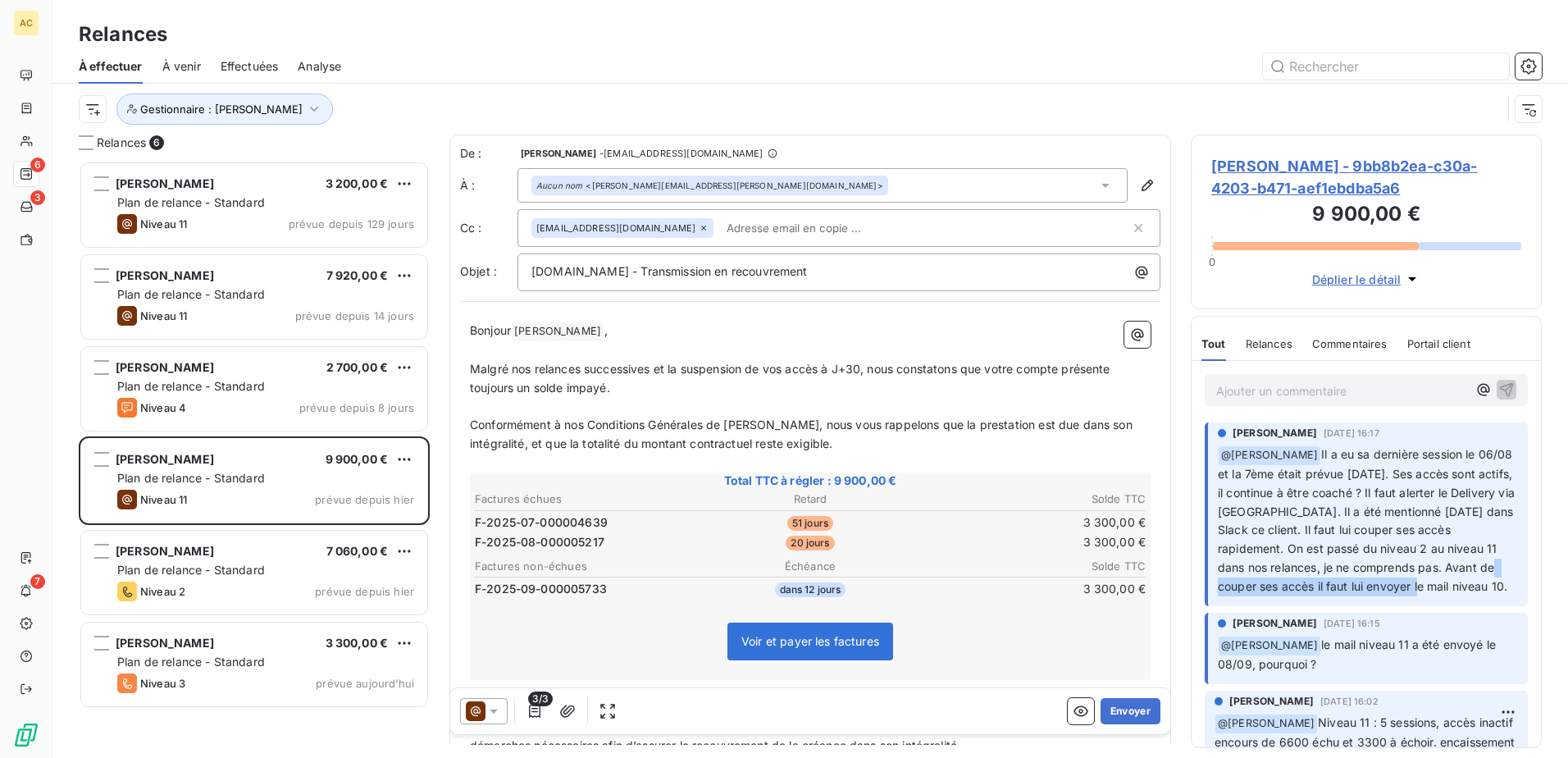
drag, startPoint x: 1265, startPoint y: 592, endPoint x: 1463, endPoint y: 592, distance: 198.0
click at [1463, 592] on span "Il a eu sa dernière session le 06/08 et la 7ème était prévue [DATE]. Ses accès …" at bounding box center [1368, 520] width 300 height 146
drag, startPoint x: 1463, startPoint y: 592, endPoint x: 1476, endPoint y: 592, distance: 13.0
click at [1476, 592] on p "﻿ @ [PERSON_NAME] Il a eu sa dernière session le 06/08 et la 7ème était prévue …" at bounding box center [1368, 521] width 300 height 151
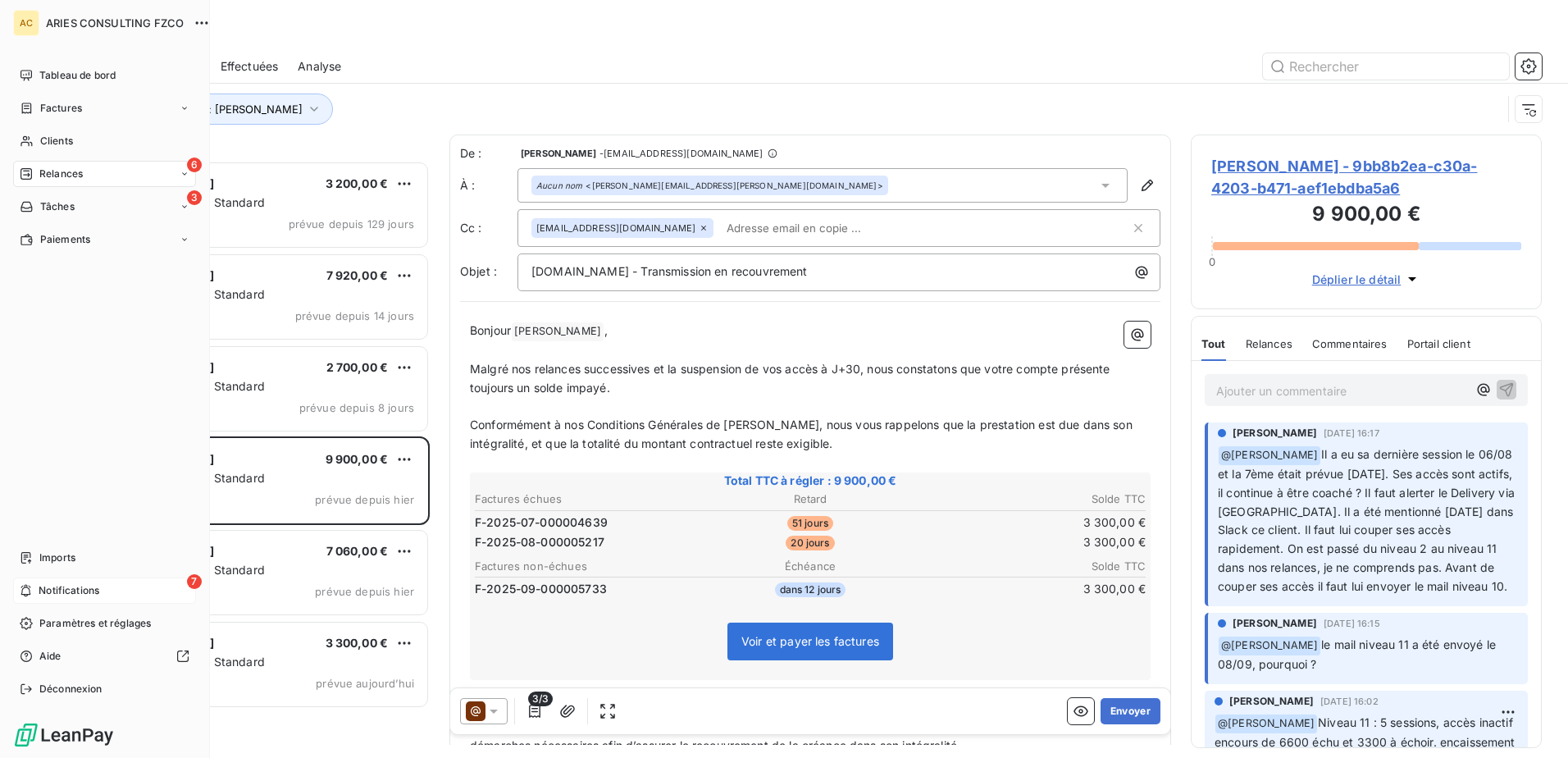
click at [34, 585] on div "7 Notifications" at bounding box center [104, 591] width 183 height 26
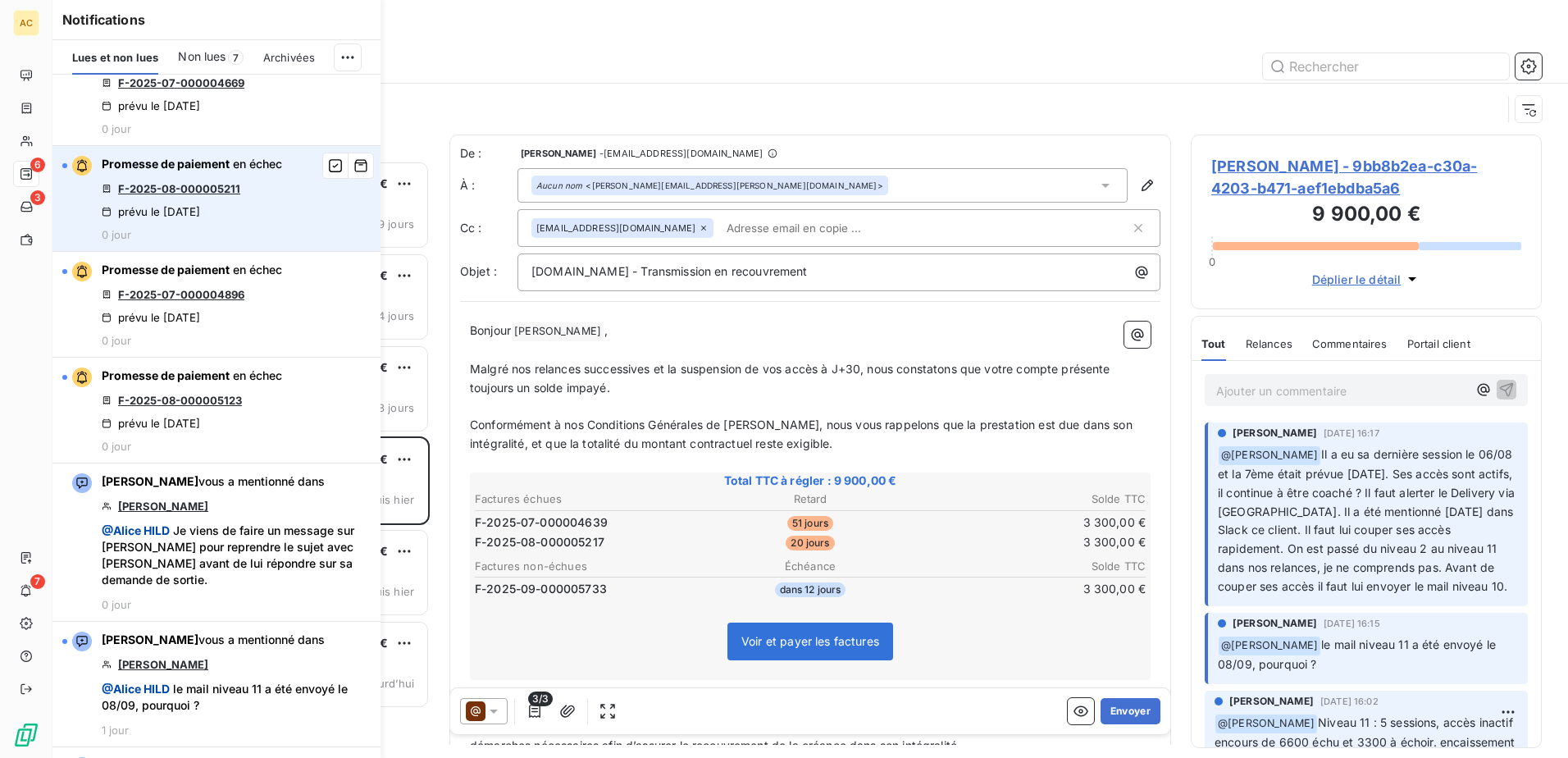
scroll to position [329, 0]
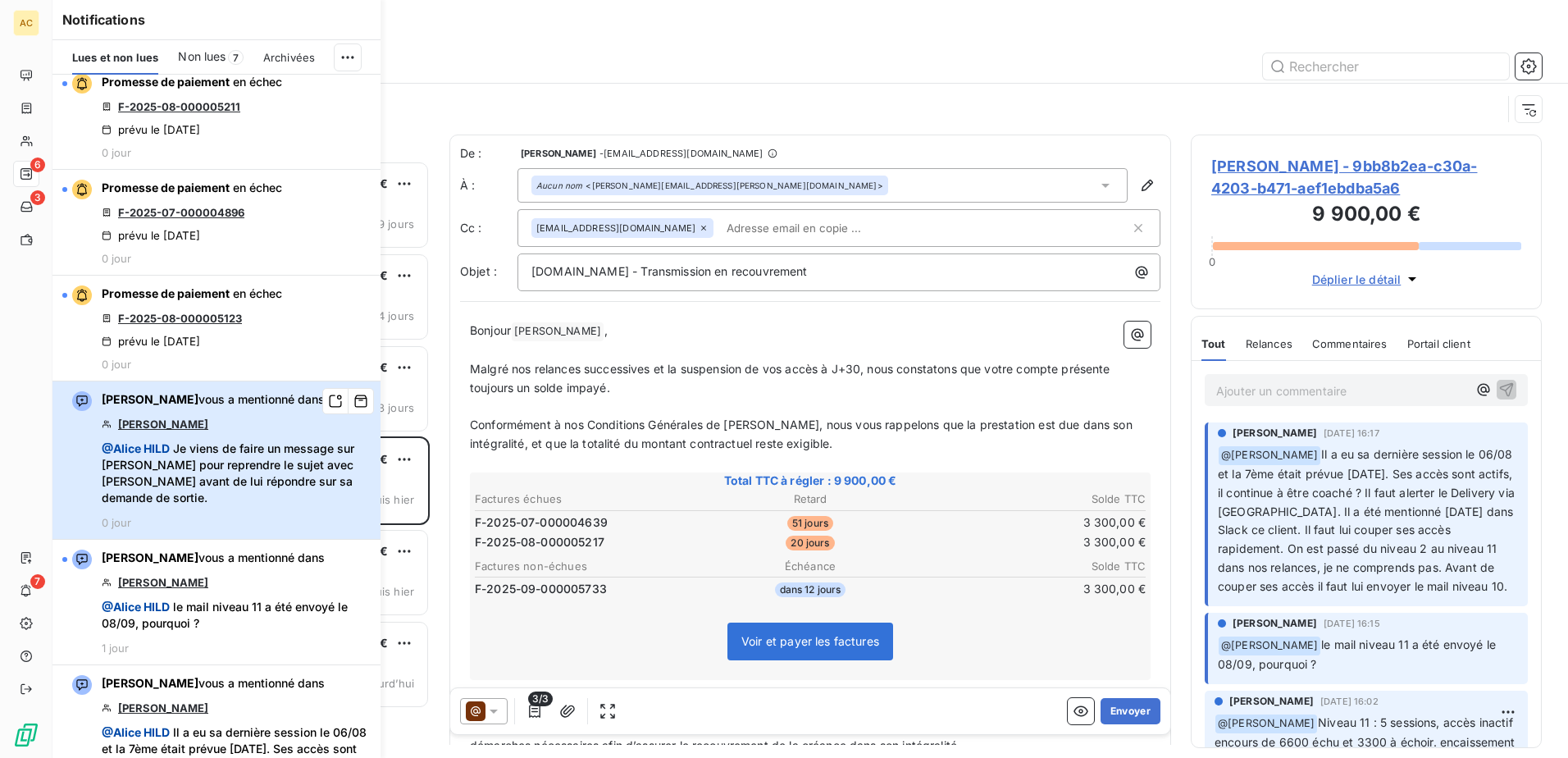
click at [234, 511] on div "[PERSON_NAME] vous a mentionné dans [PERSON_NAME] @ [PERSON_NAME] Je viens de f…" at bounding box center [236, 460] width 269 height 138
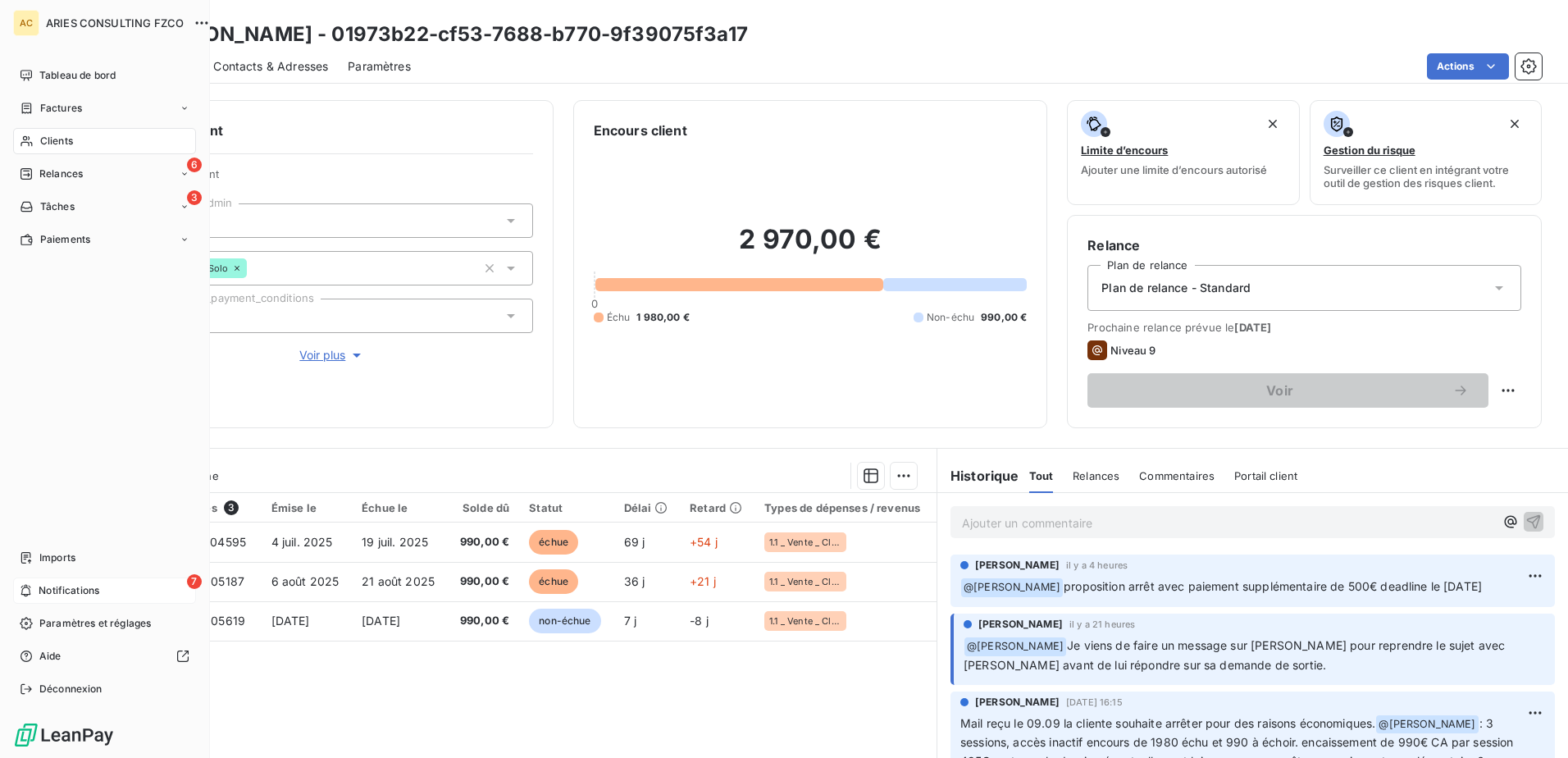
click at [44, 585] on span "Notifications" at bounding box center [69, 590] width 60 height 15
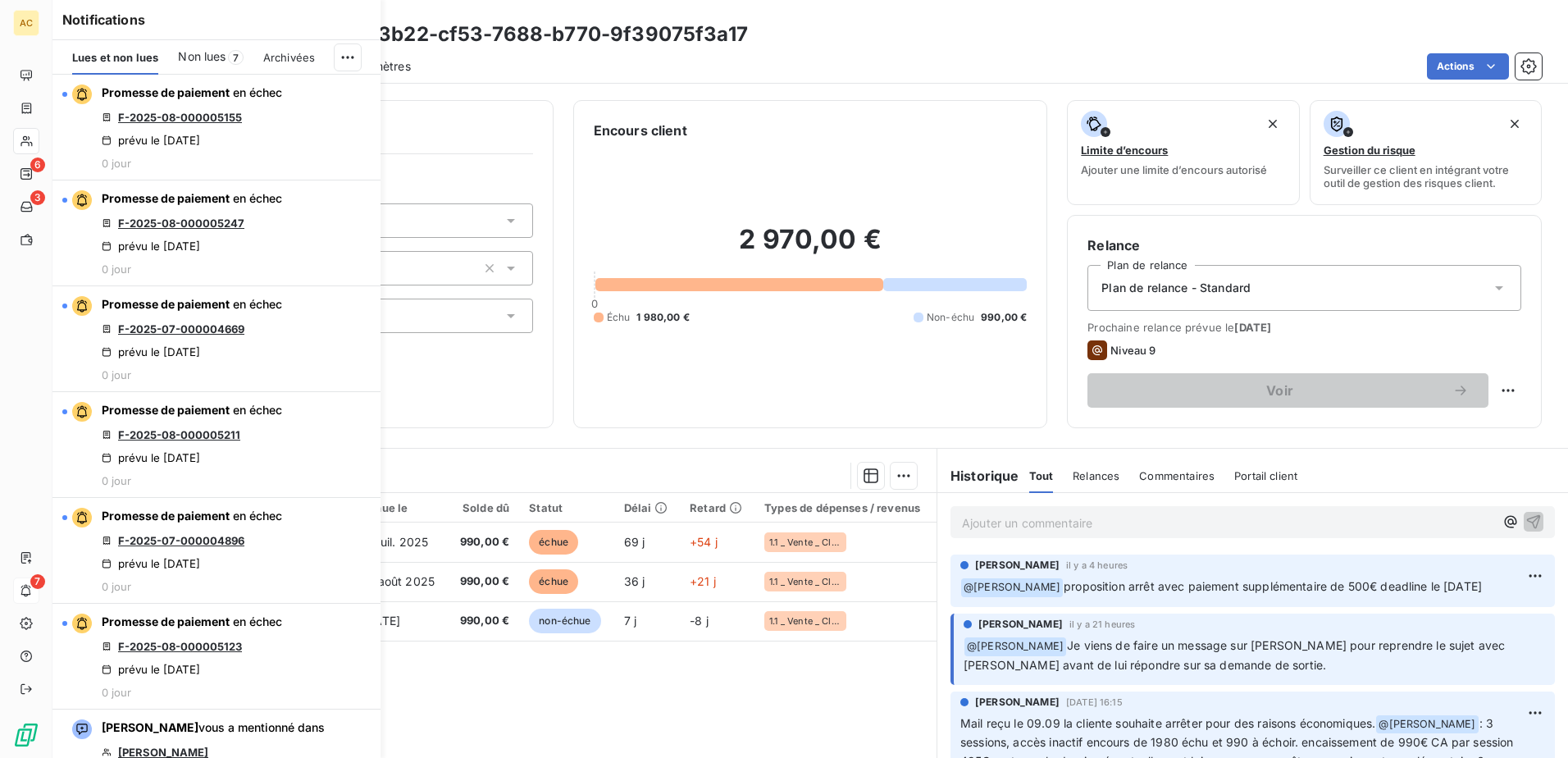
click at [216, 55] on span "Non lues" at bounding box center [201, 56] width 47 height 16
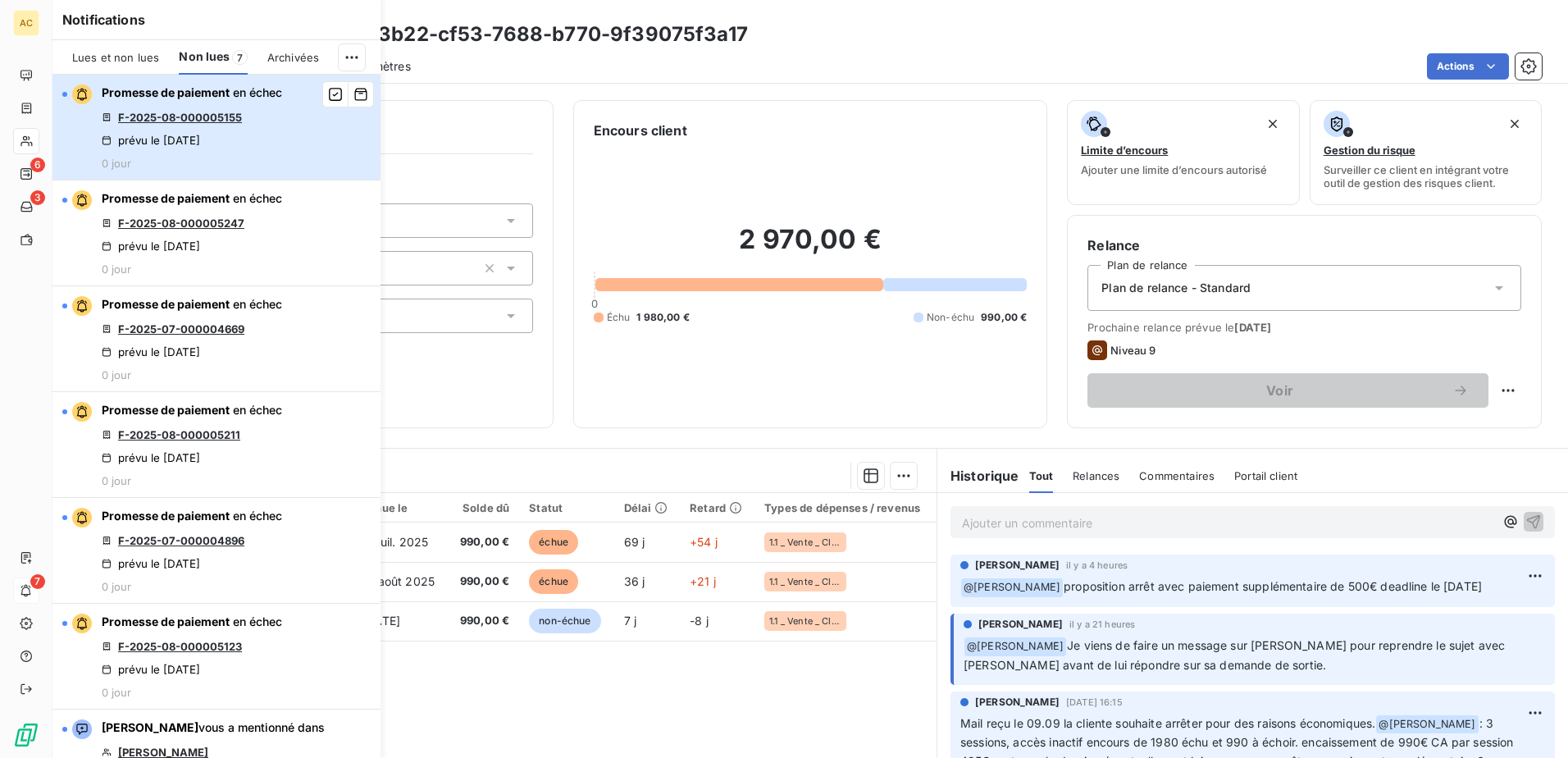
click at [247, 120] on div "Promesse de paiement en échec F-[CREDIT_CARD_NUMBER] prévu le [DATE] 0 jour" at bounding box center [191, 127] width 180 height 85
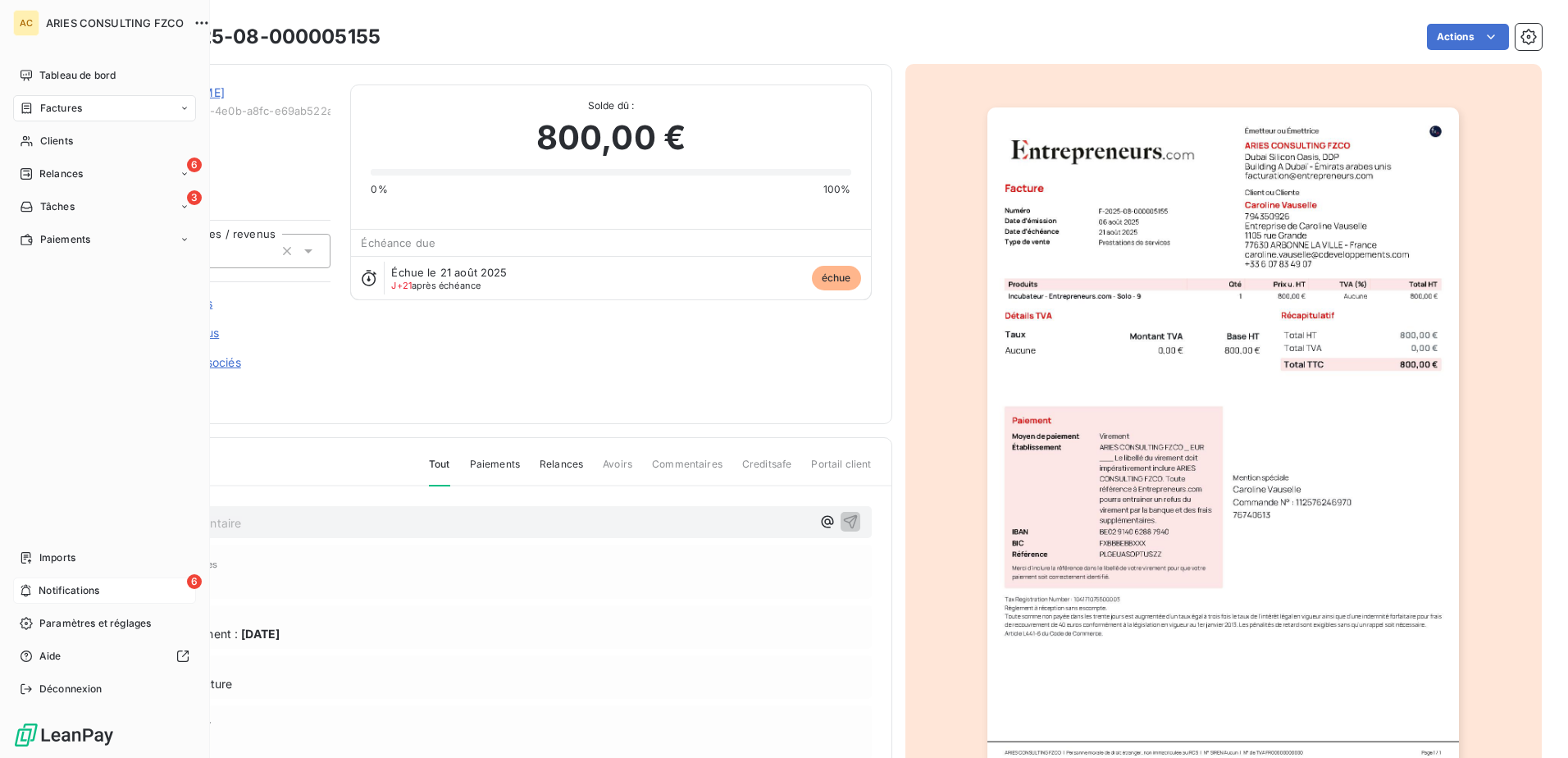
click at [41, 594] on span "Notifications" at bounding box center [69, 590] width 60 height 15
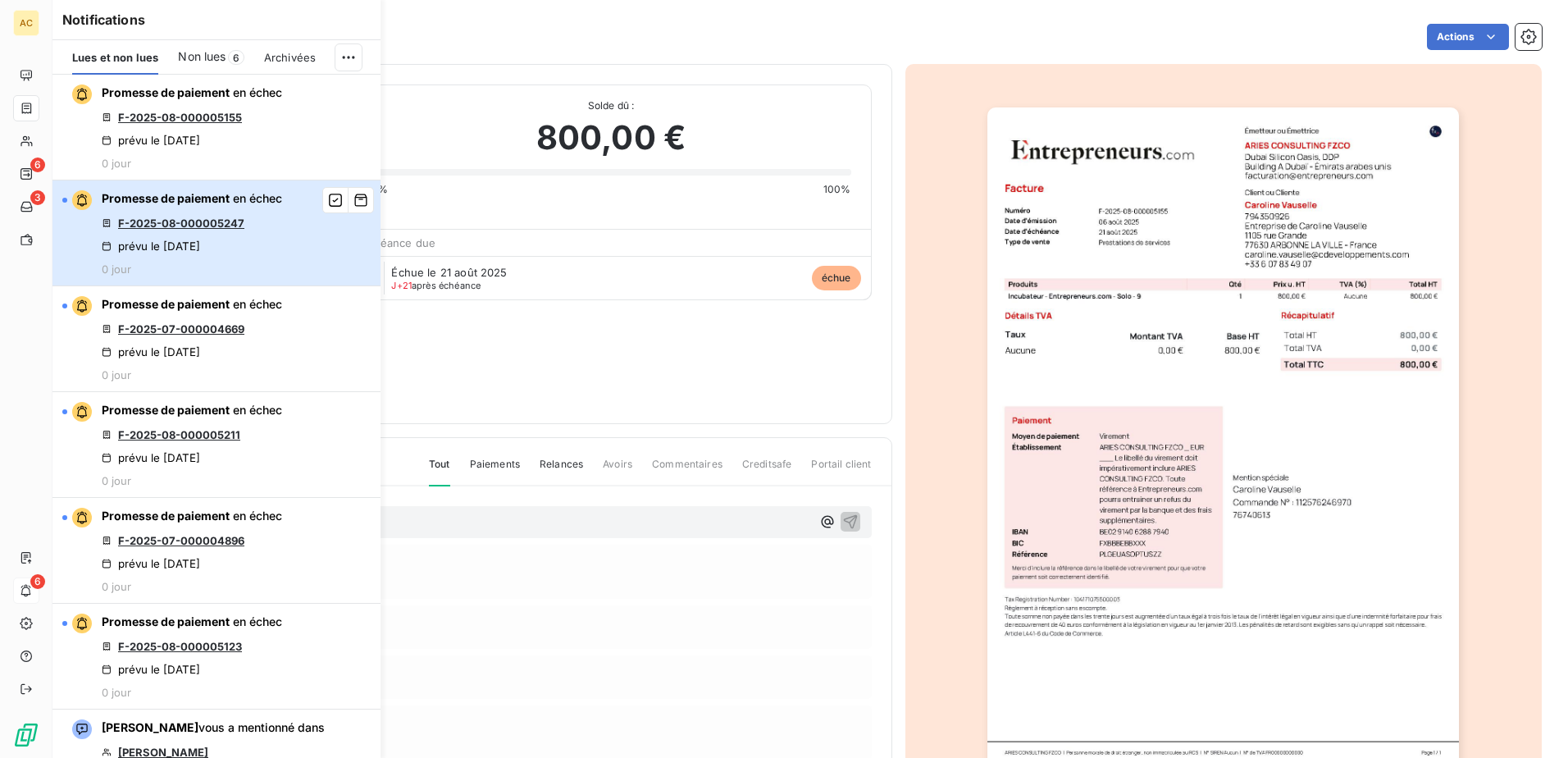
click at [273, 229] on div "Promesse de paiement en échec F-[CREDIT_CARD_NUMBER] prévu le [DATE] 0 jour" at bounding box center [191, 233] width 180 height 85
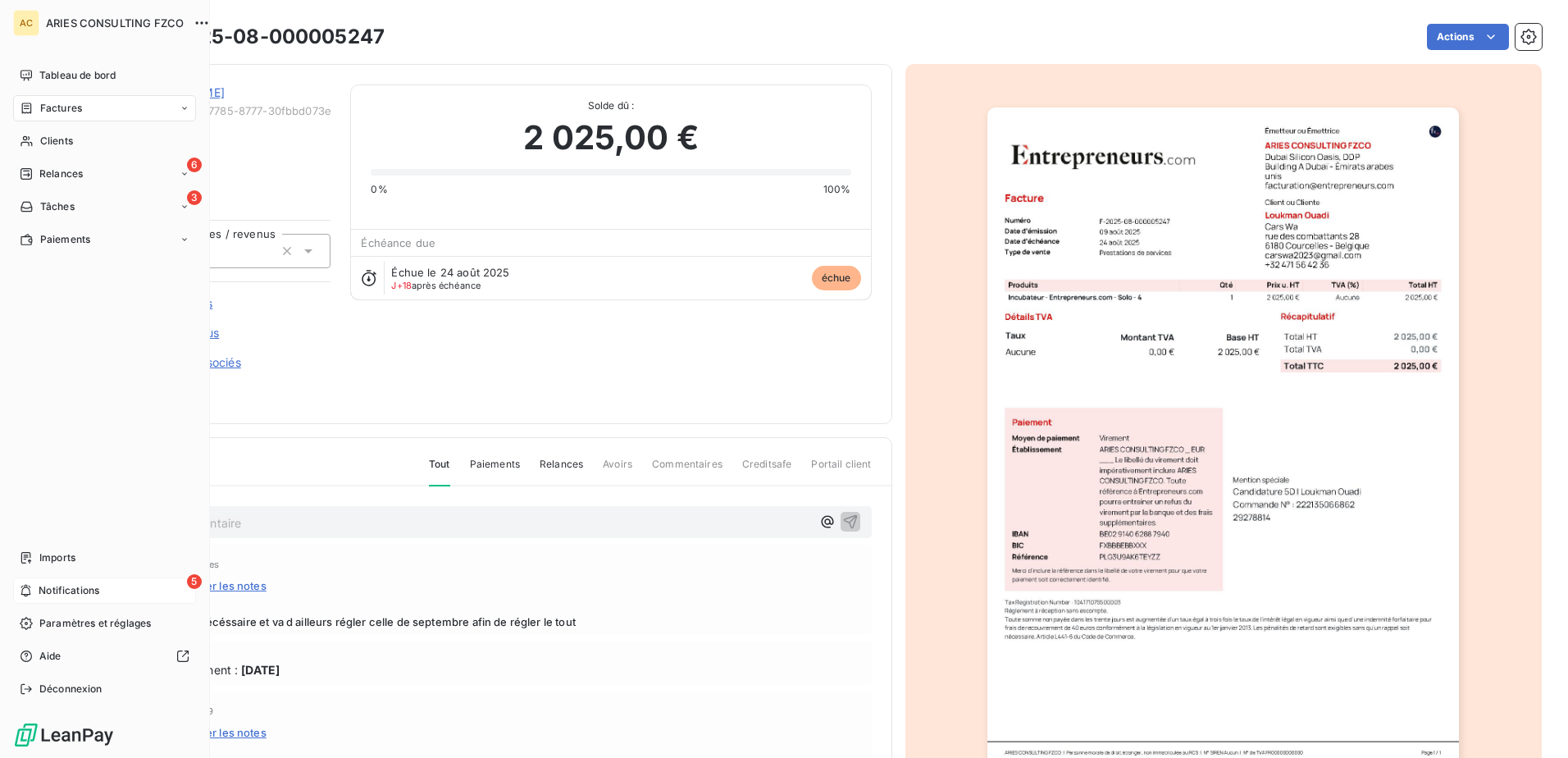
click at [39, 596] on span "Notifications" at bounding box center [69, 590] width 60 height 15
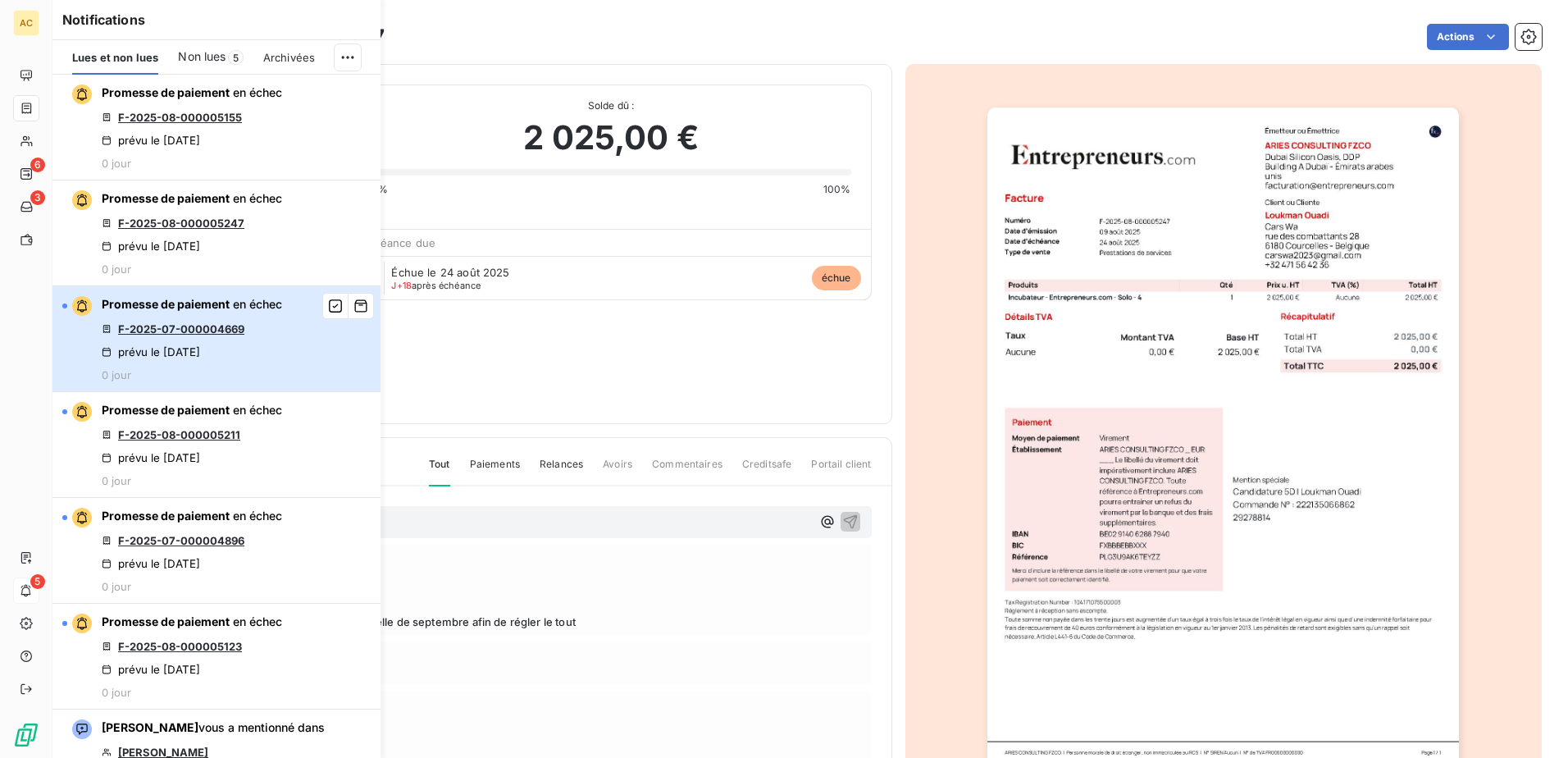
click at [304, 324] on button "Promesse de paiement en échec F-2025-07-000004669 prévu le [DATE] 0 jour" at bounding box center [216, 339] width 328 height 106
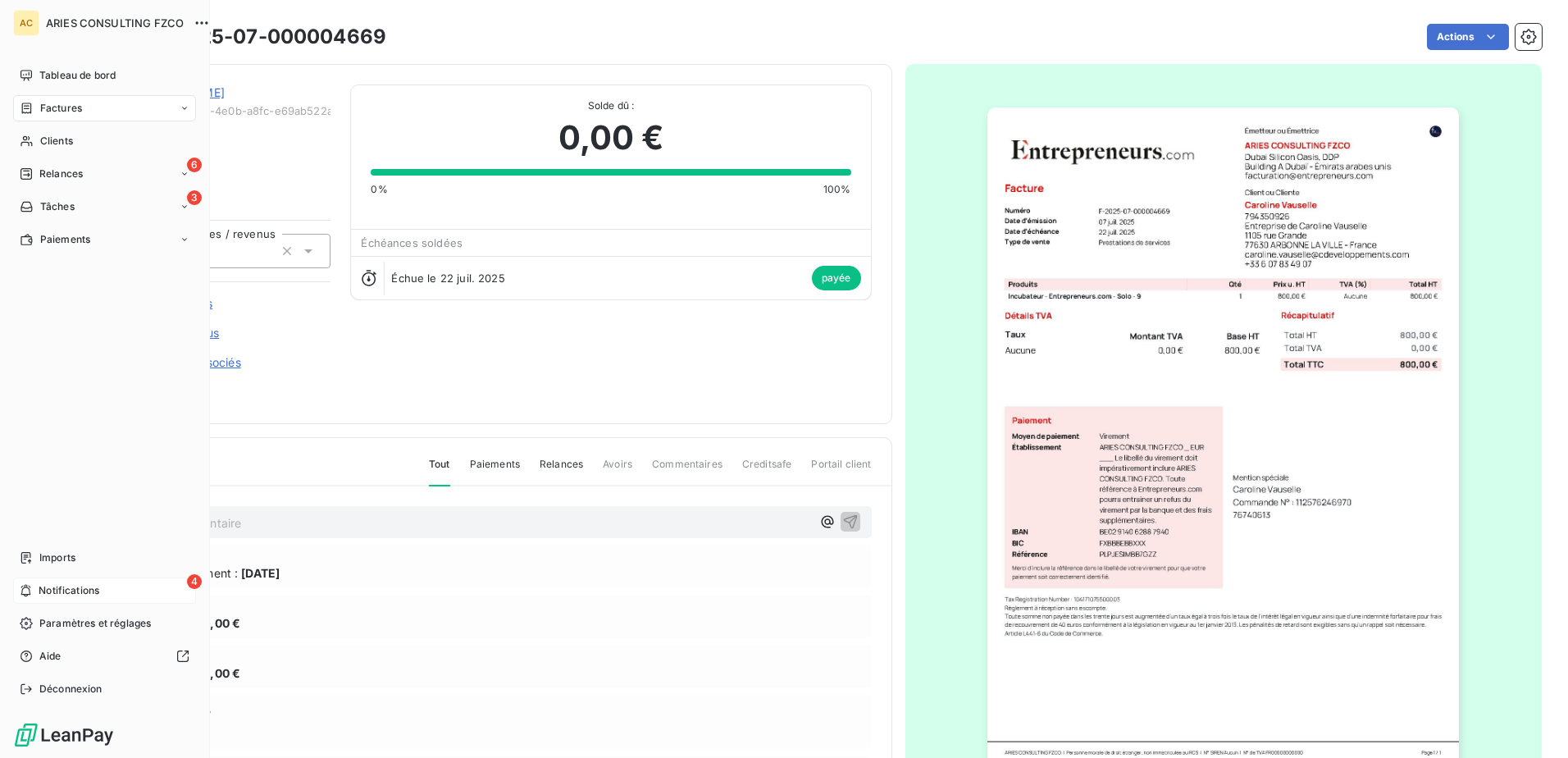
click at [40, 596] on span "Notifications" at bounding box center [69, 590] width 60 height 15
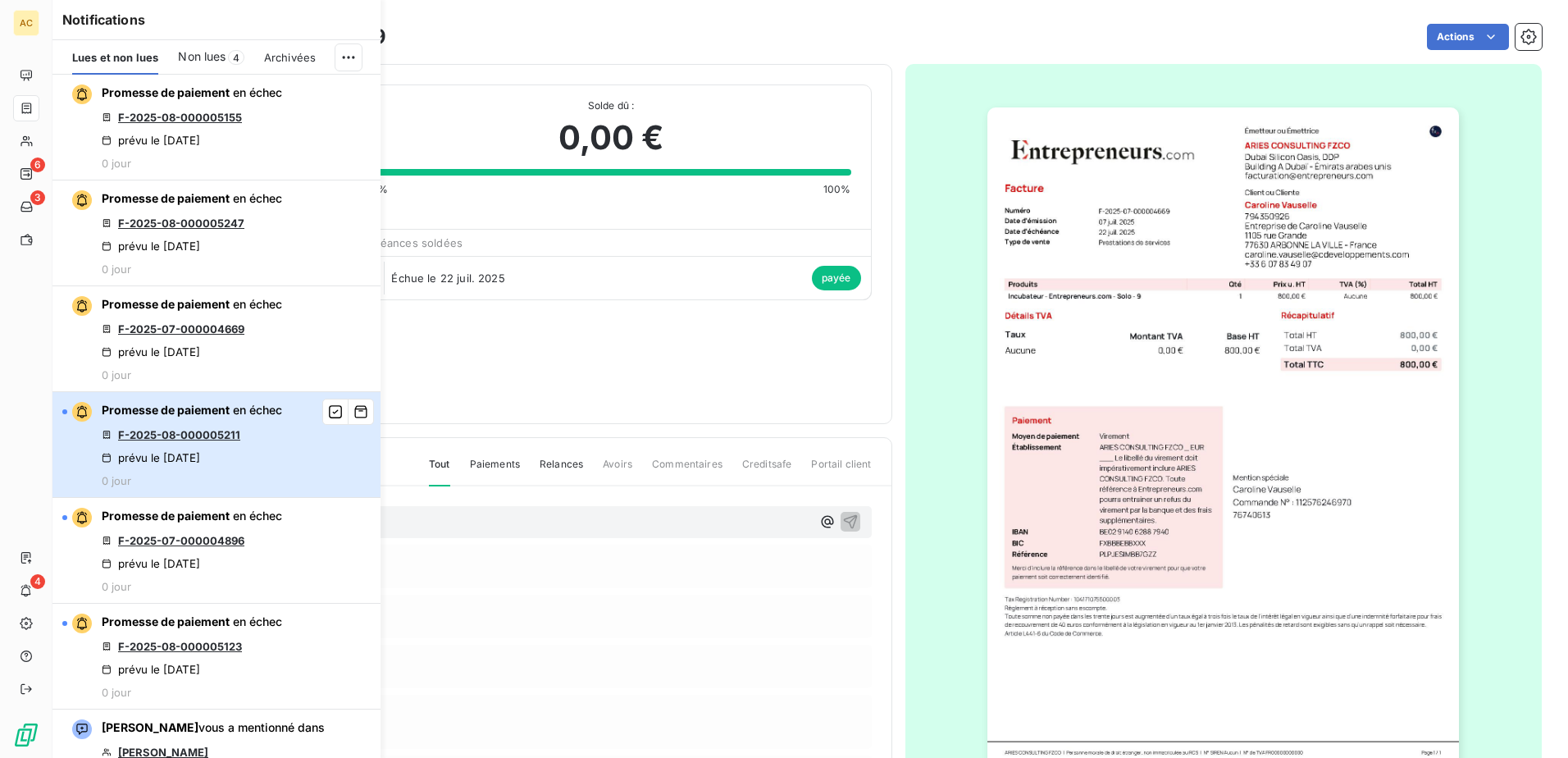
click at [263, 448] on div "Promesse de paiement en échec F-2025-08-000005211 prévu le [DATE] 0 jour" at bounding box center [191, 444] width 180 height 85
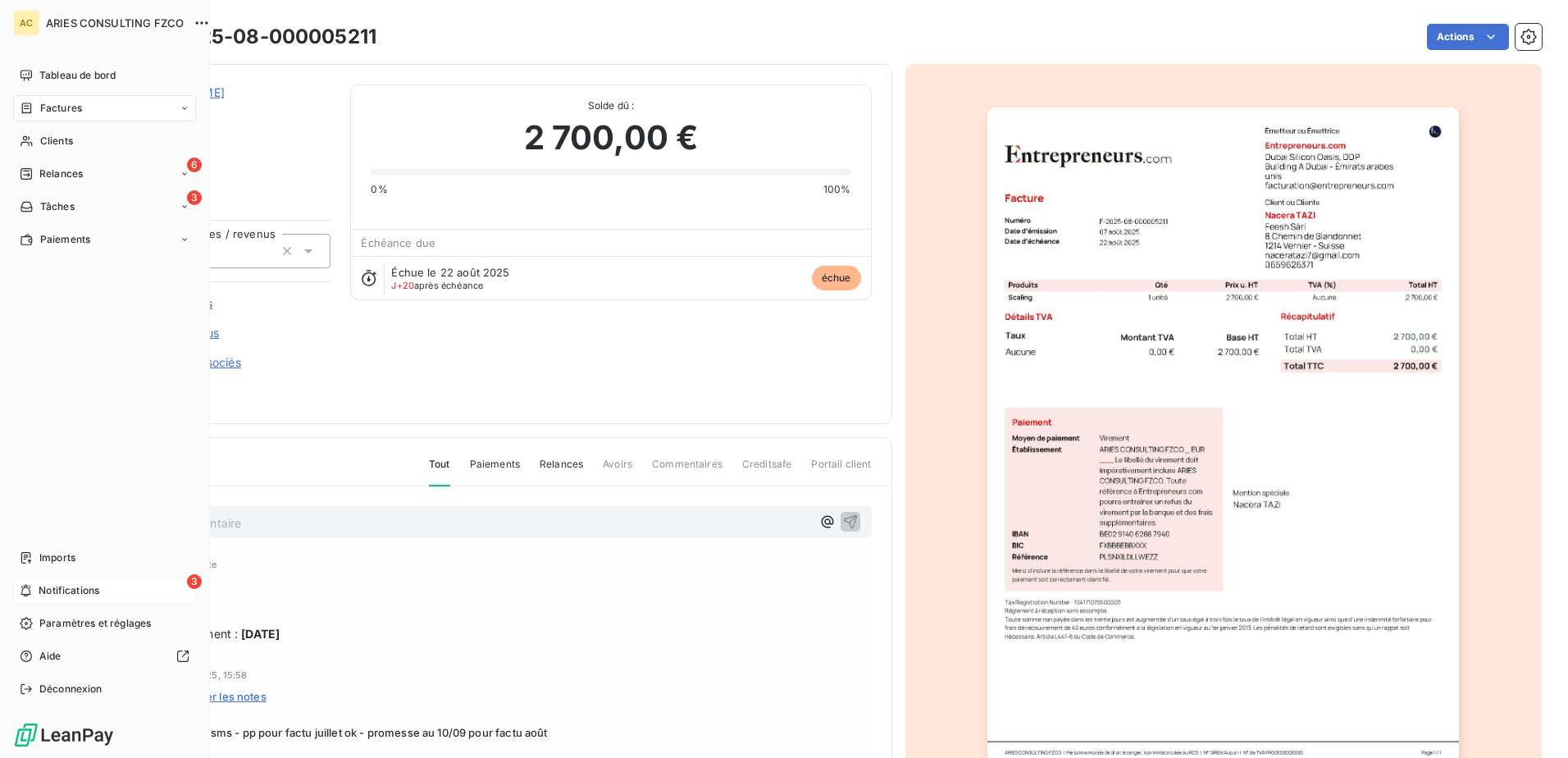
click at [24, 592] on icon at bounding box center [26, 590] width 12 height 13
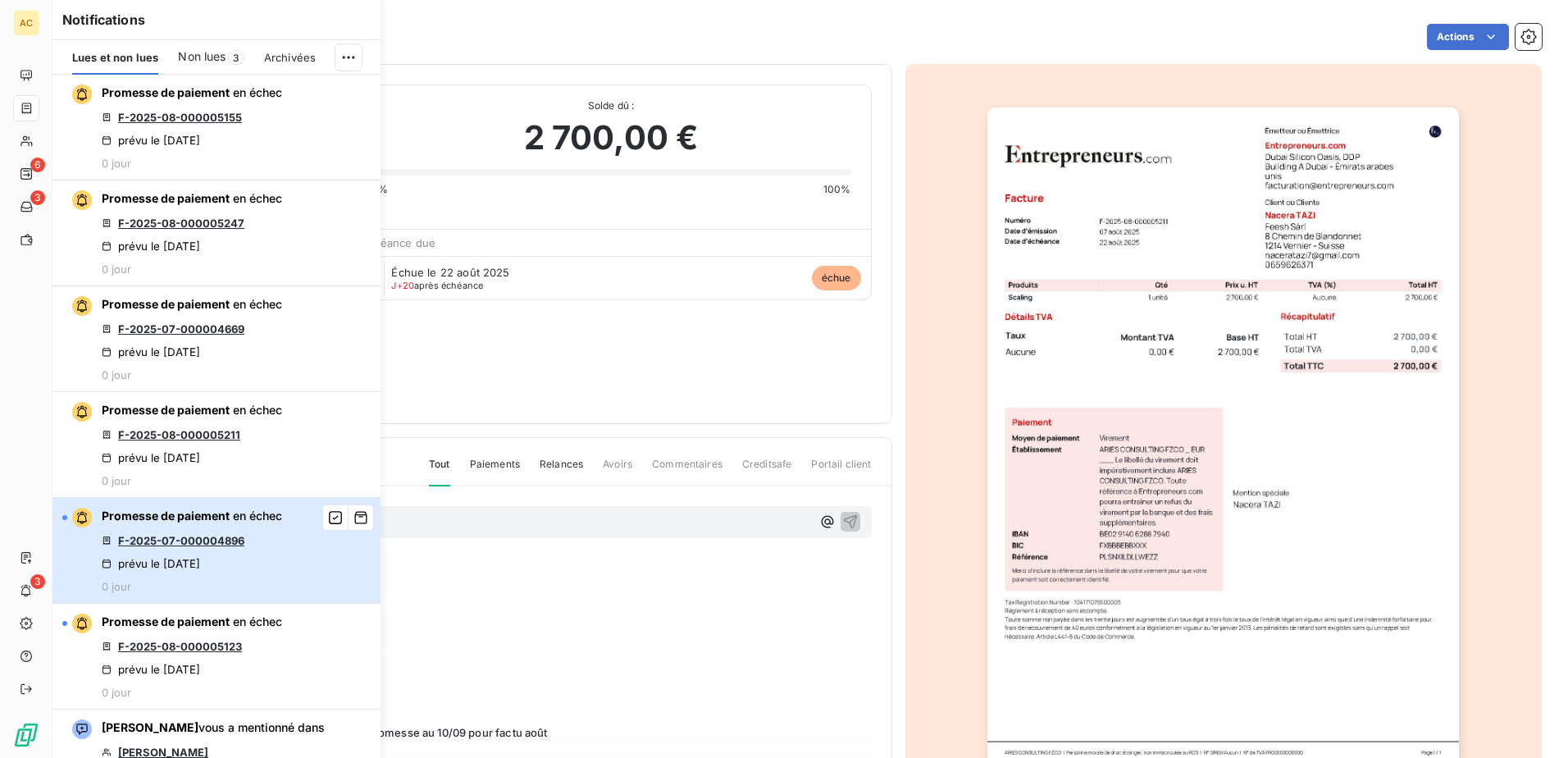
click at [240, 570] on div "Promesse de paiement en échec F-2025-07-000004896 prévu le [DATE] 0 jour" at bounding box center [191, 550] width 180 height 85
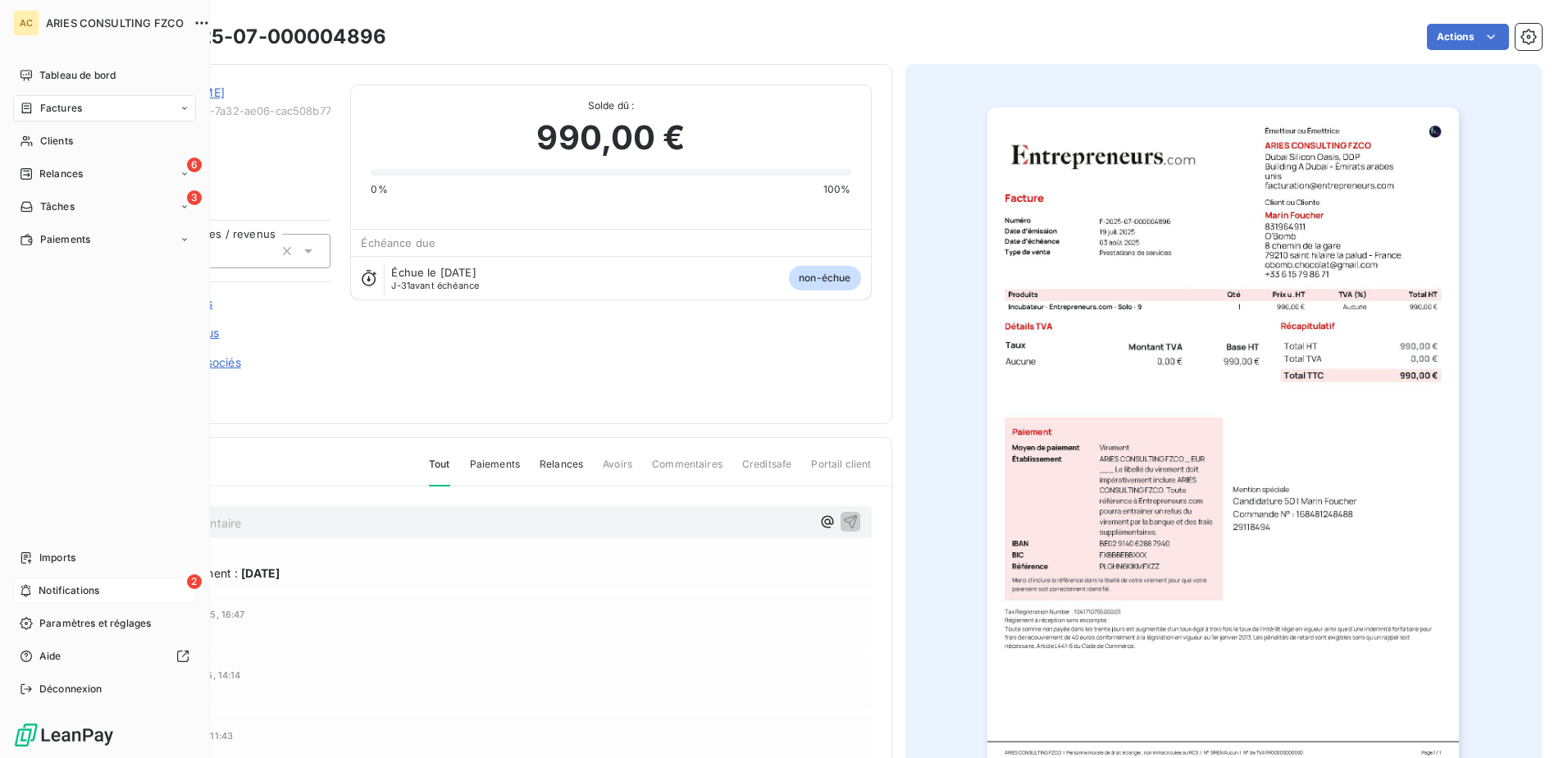
click at [32, 587] on icon at bounding box center [26, 590] width 12 height 13
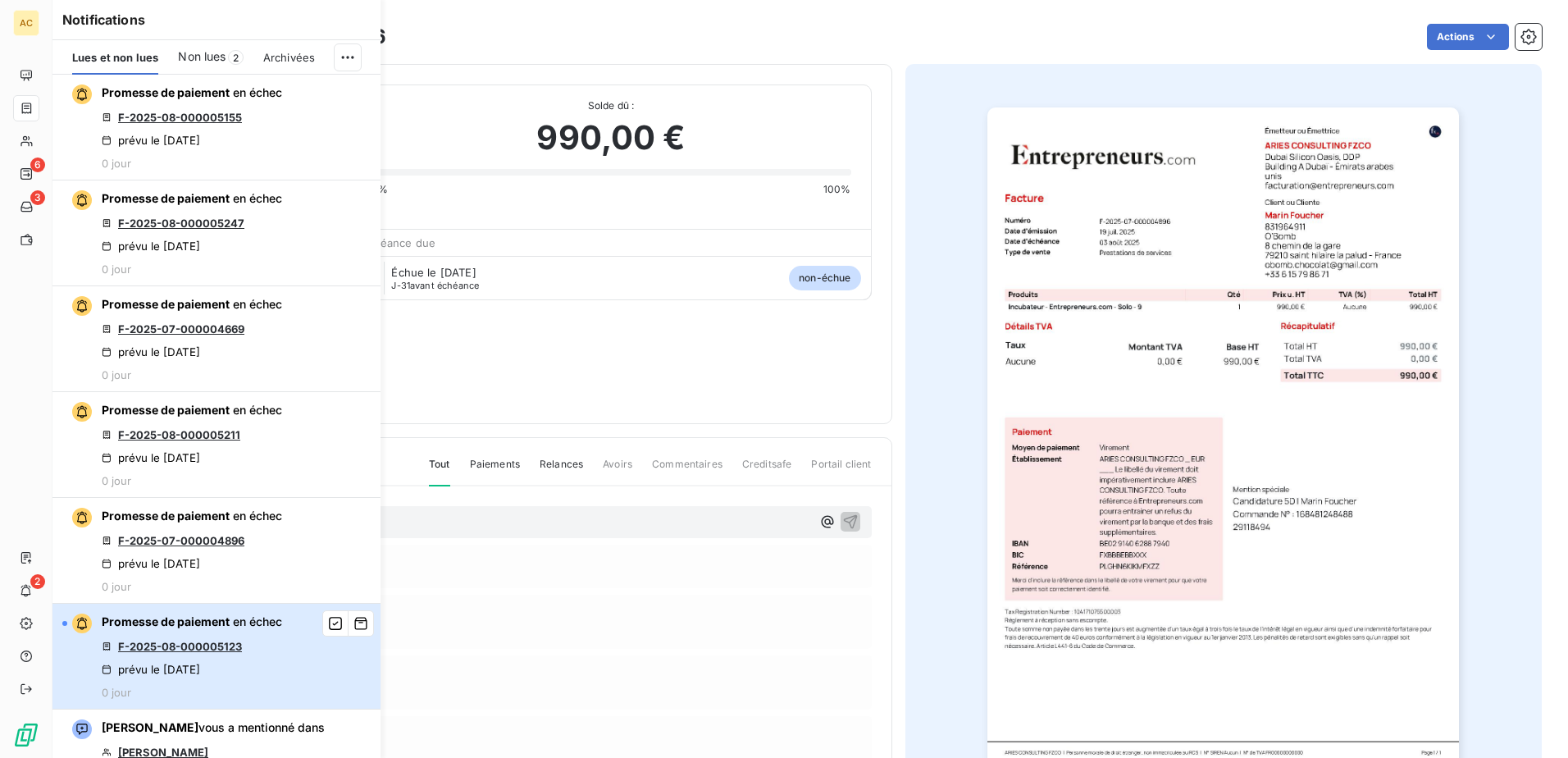
click at [252, 661] on div "Promesse de paiement en échec F-2025-08-000005123 prévu le [DATE] 0 jour" at bounding box center [191, 656] width 180 height 85
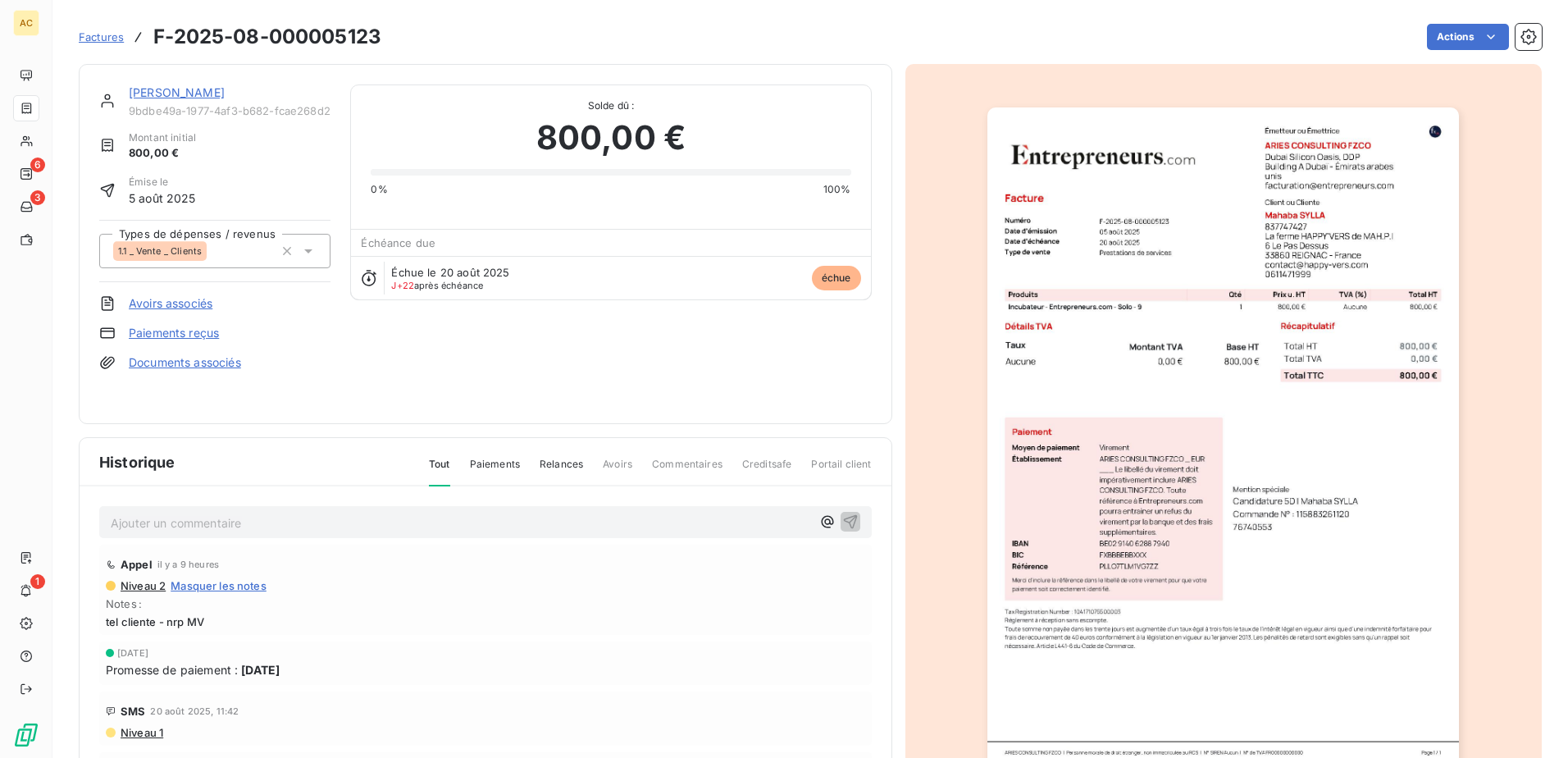
click at [111, 37] on span "Factures" at bounding box center [101, 36] width 45 height 13
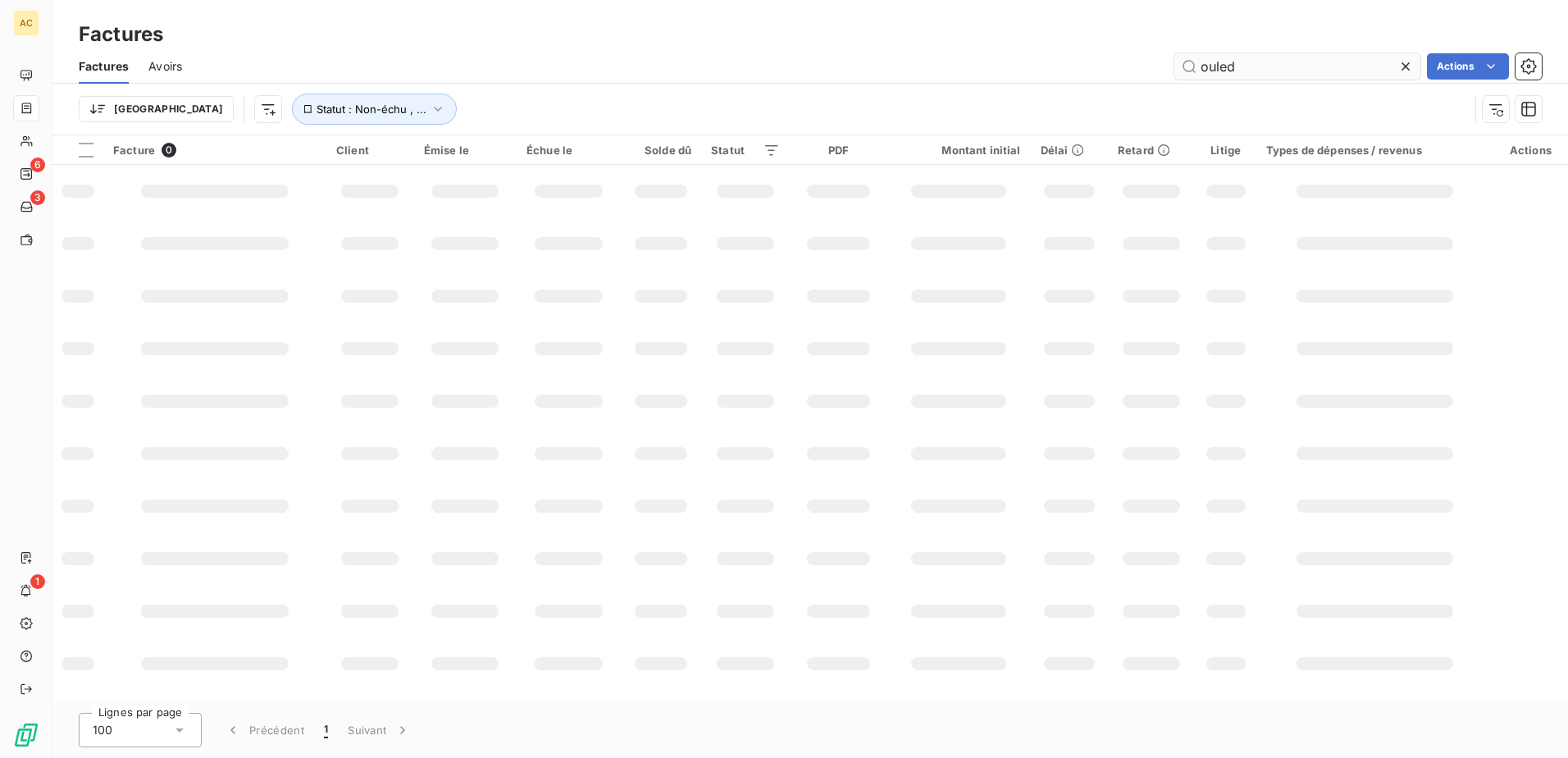
click at [1260, 66] on input "ouled" at bounding box center [1296, 66] width 246 height 26
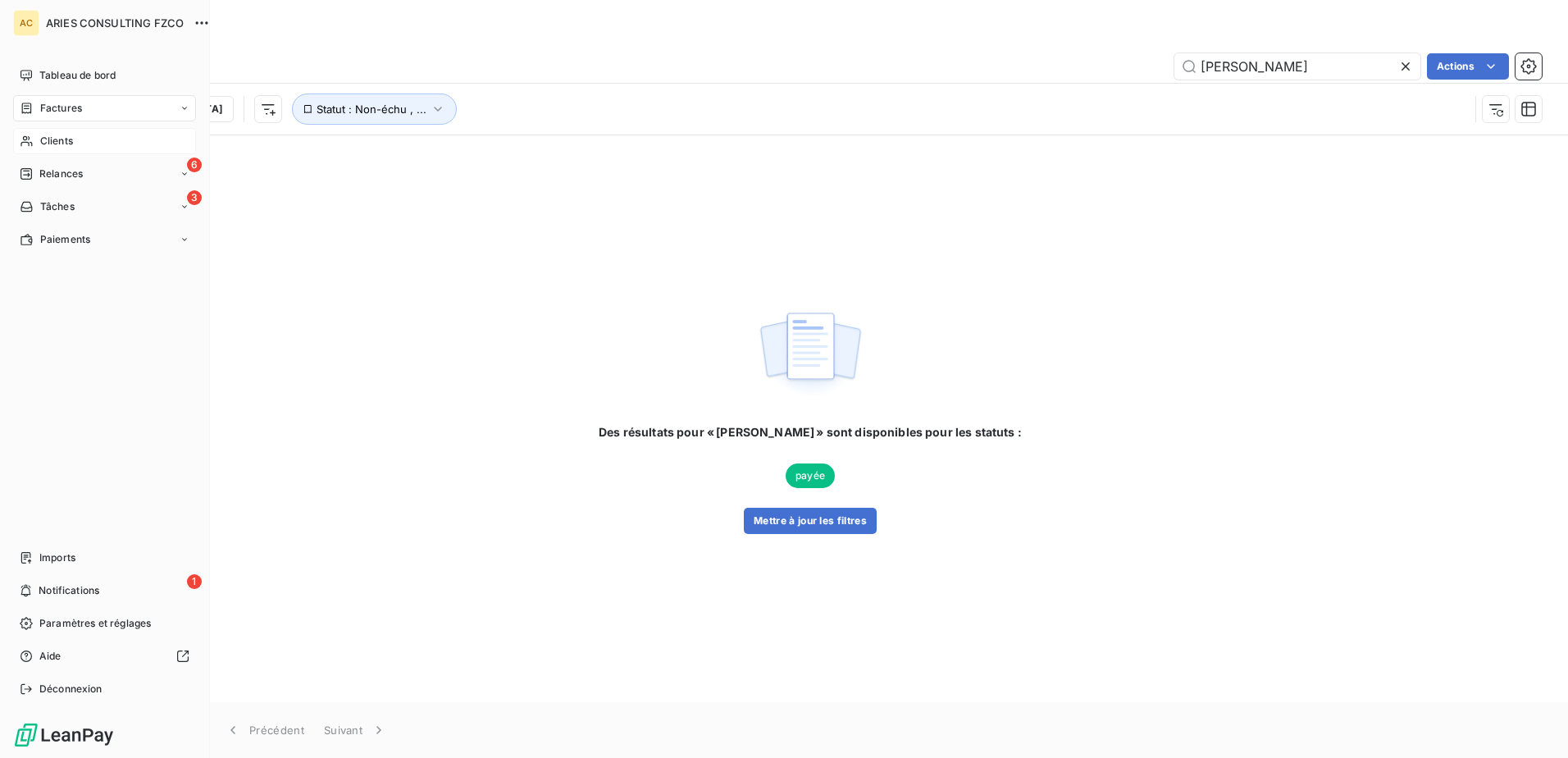
type input "[PERSON_NAME]"
click at [39, 146] on div "Clients" at bounding box center [104, 141] width 183 height 26
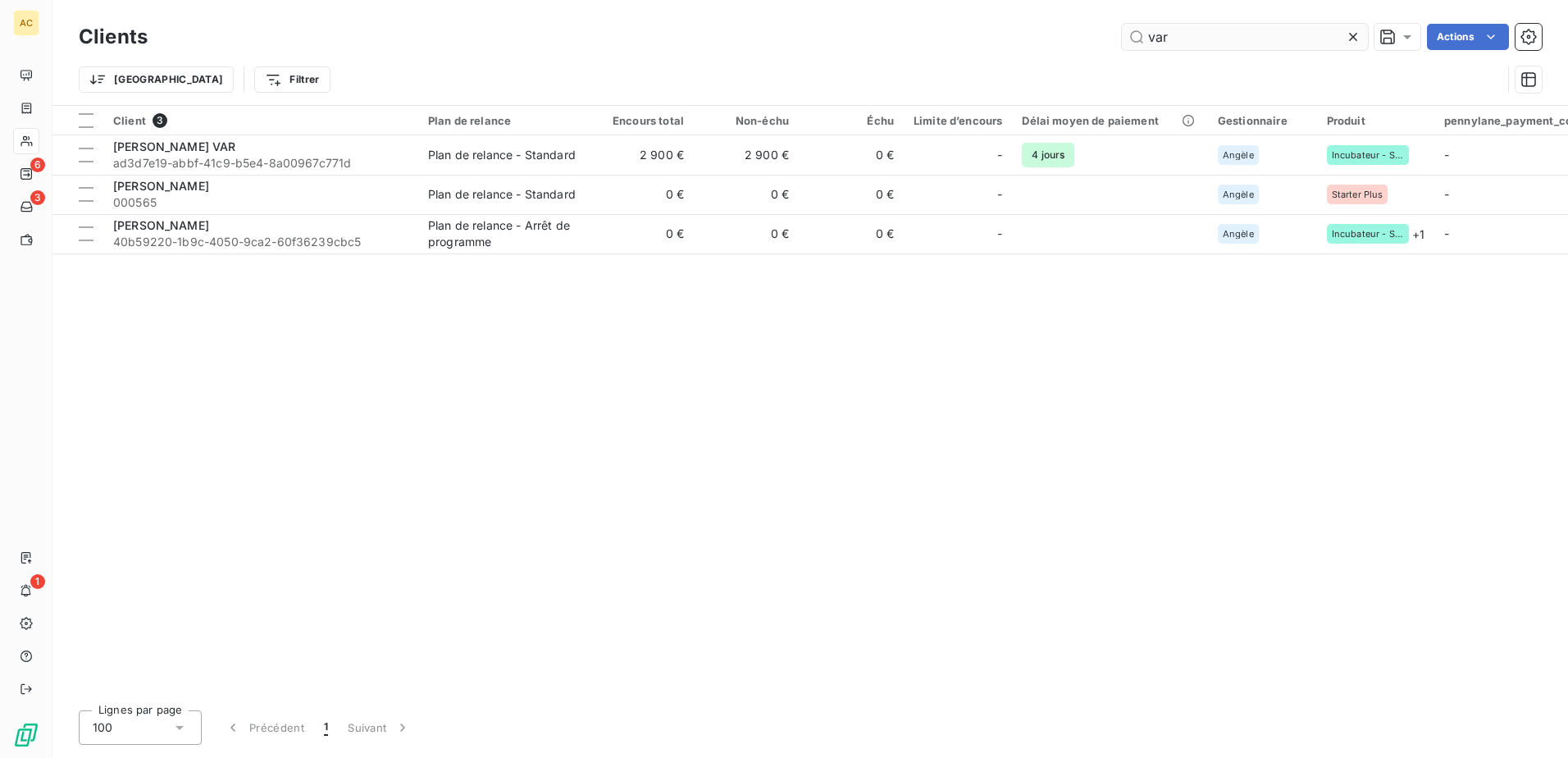
click at [1210, 41] on input "var" at bounding box center [1245, 37] width 246 height 26
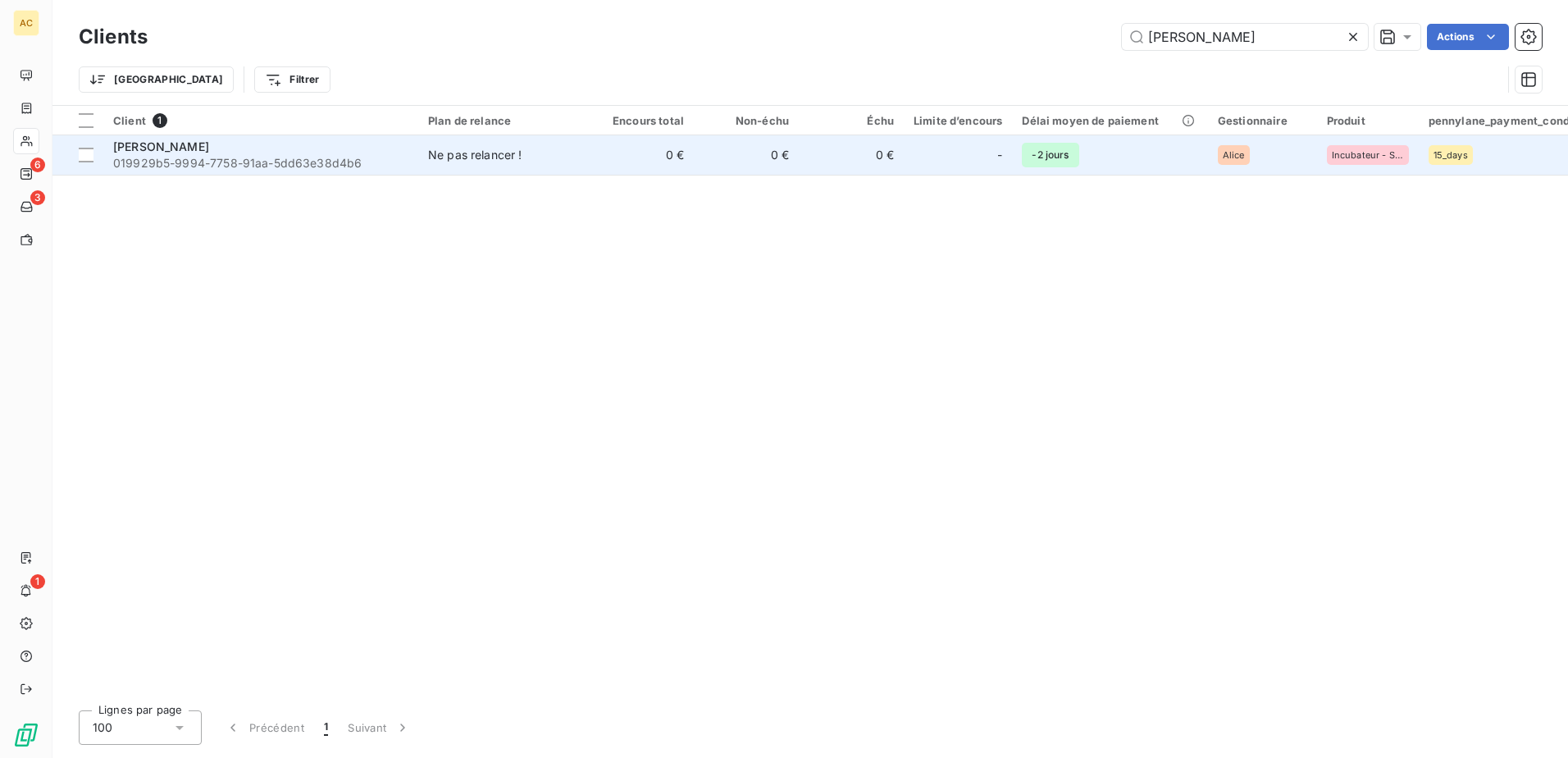
type input "[PERSON_NAME]"
click at [235, 166] on span "019929b5-9994-7758-91aa-5dd63e38d4b6" at bounding box center [260, 163] width 296 height 16
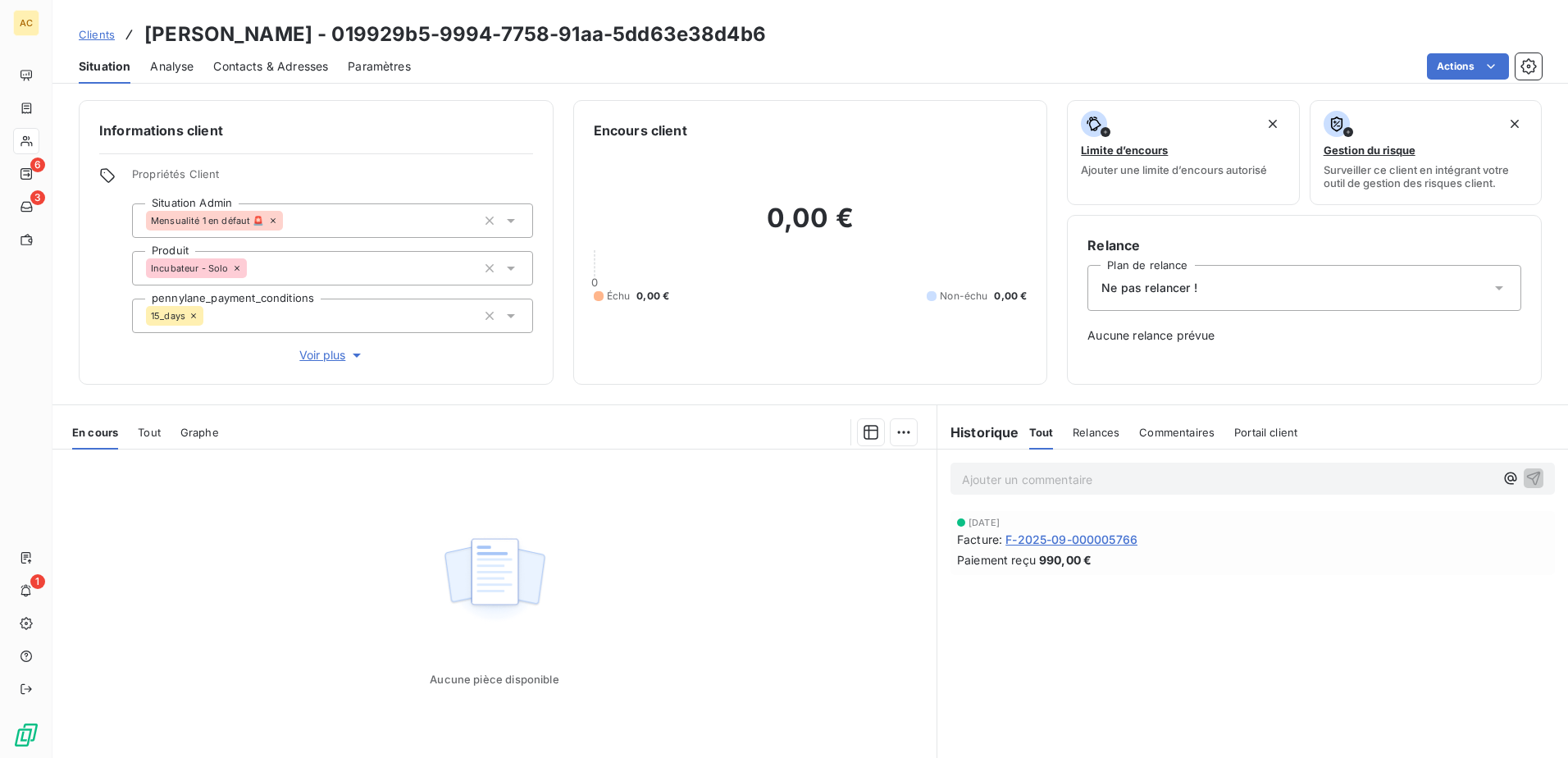
click at [1069, 480] on p "Ajouter un commentaire ﻿" at bounding box center [1228, 479] width 532 height 21
drag, startPoint x: 1452, startPoint y: 475, endPoint x: 952, endPoint y: 478, distance: 500.0
click at [952, 478] on div "décharge avec remboursement signée formulaire ok demande RBT à Fabrice dans sla…" at bounding box center [1253, 478] width 604 height 30
copy span "décharge avec remboursement signée formulaire ok demande RBT à Fabrice dans sla…"
click at [1526, 479] on icon "button" at bounding box center [1534, 477] width 16 height 16
